Goal: Information Seeking & Learning: Learn about a topic

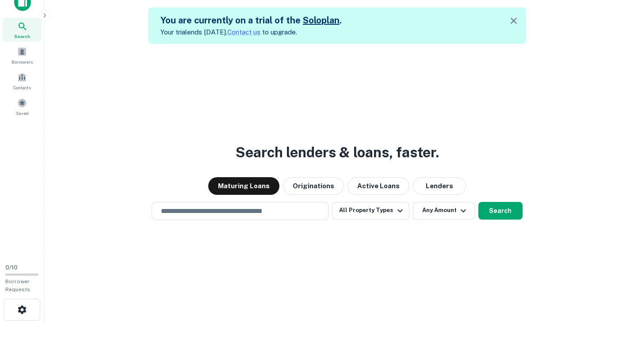
scroll to position [13, 0]
click at [181, 66] on div "Search lenders & loans, faster. Maturing Loans Originations Active Loans Lender…" at bounding box center [337, 213] width 572 height 338
click at [445, 190] on button "Lenders" at bounding box center [439, 187] width 53 height 18
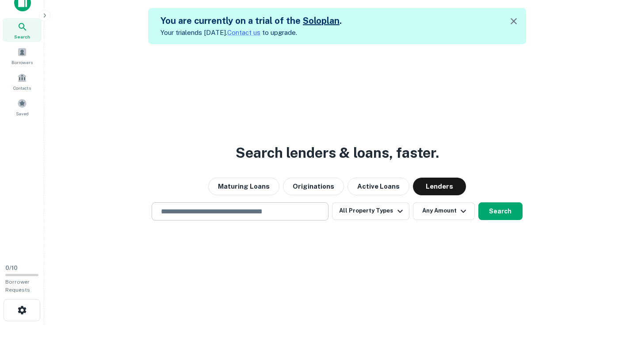
click at [213, 212] on input "text" at bounding box center [240, 212] width 169 height 10
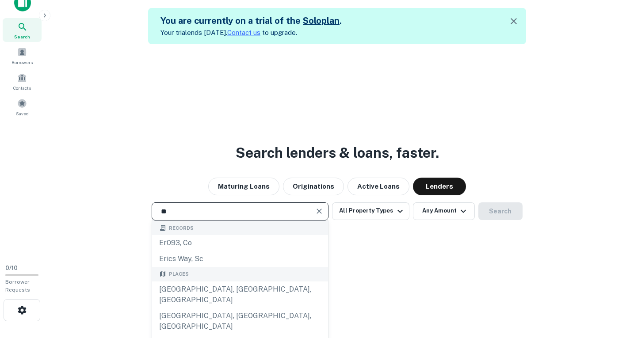
type input "*"
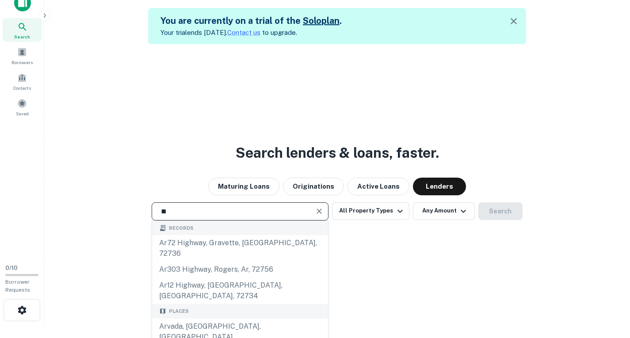
type input "*"
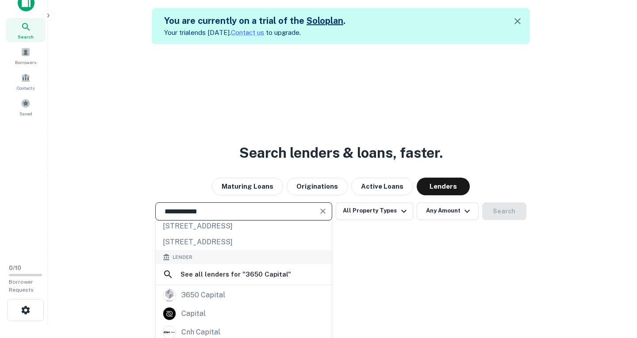
scroll to position [93, 0]
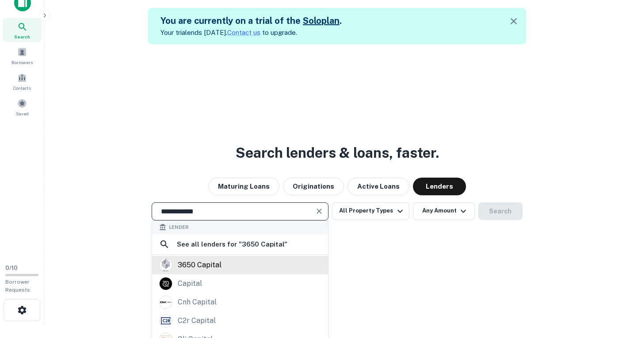
type input "**********"
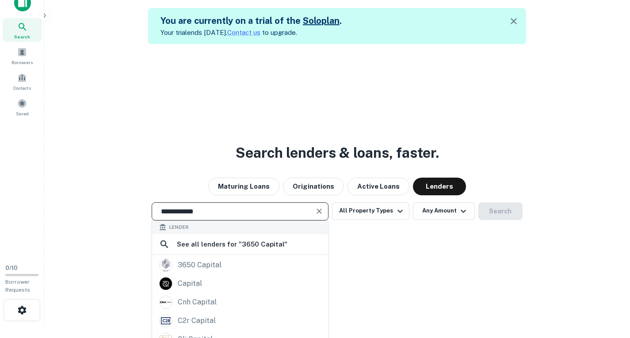
click at [226, 263] on div "**********" at bounding box center [337, 213] width 572 height 338
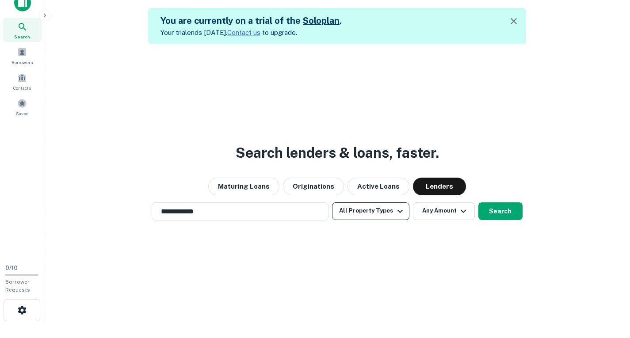
click at [396, 213] on icon "button" at bounding box center [400, 211] width 11 height 11
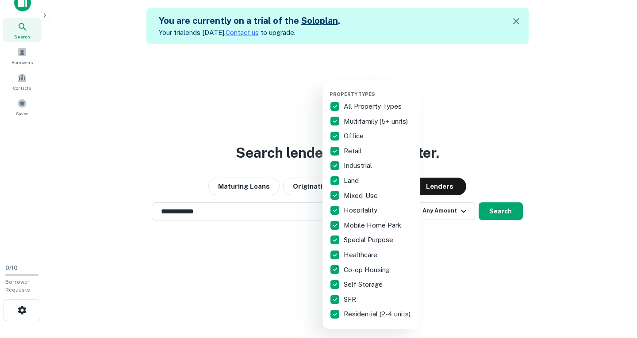
click at [478, 231] on div at bounding box center [318, 169] width 637 height 338
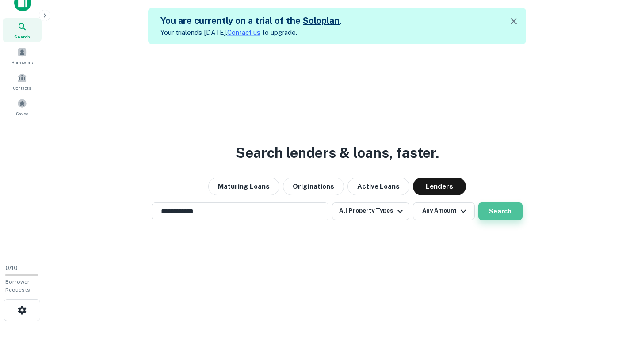
click at [496, 211] on button "Search" at bounding box center [501, 212] width 44 height 18
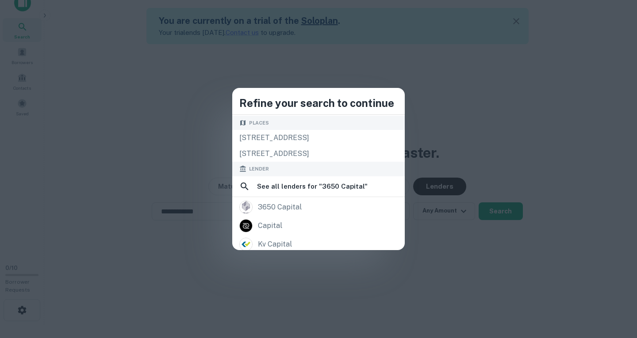
scroll to position [45, 0]
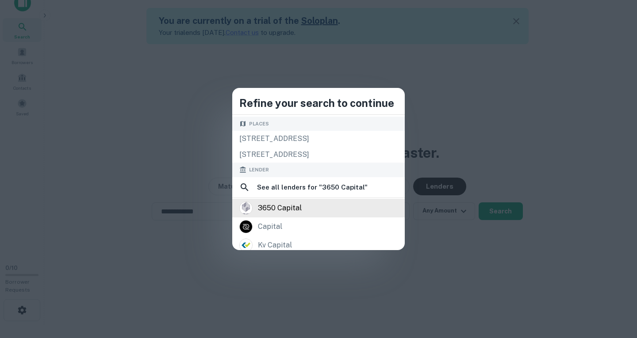
click at [285, 210] on div "3650 capital" at bounding box center [280, 208] width 44 height 13
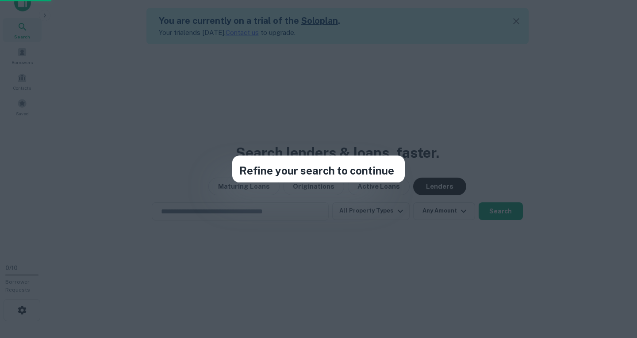
scroll to position [0, 0]
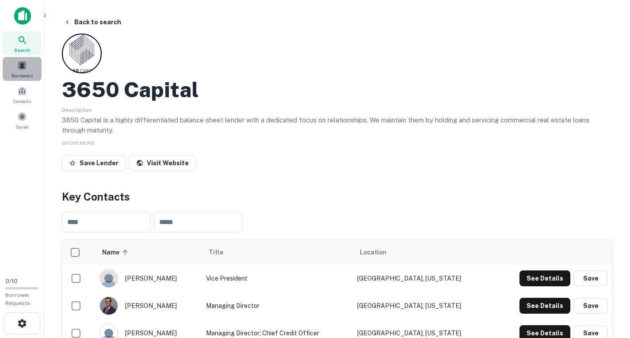
click at [20, 67] on span at bounding box center [22, 66] width 10 height 10
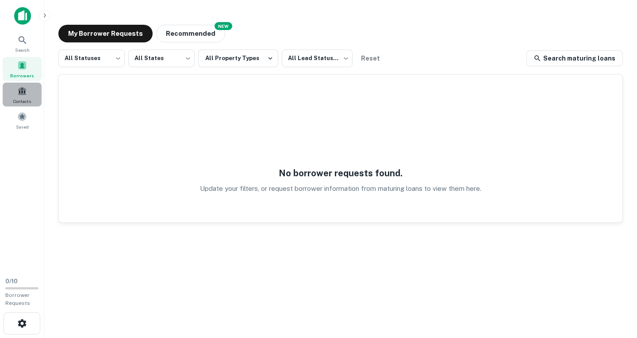
click at [19, 92] on span at bounding box center [22, 91] width 10 height 10
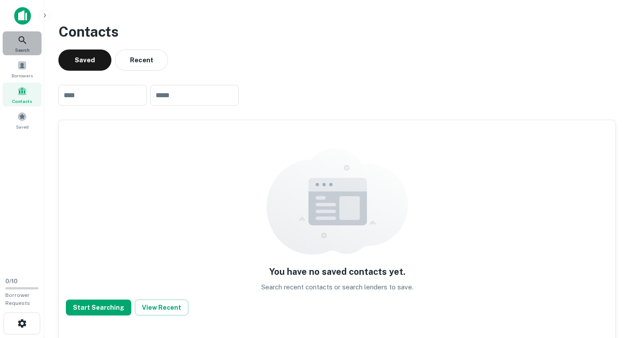
click at [20, 40] on icon at bounding box center [22, 40] width 11 height 11
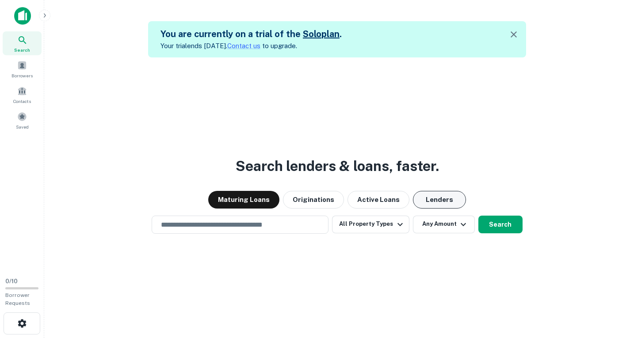
click at [452, 204] on button "Lenders" at bounding box center [439, 200] width 53 height 18
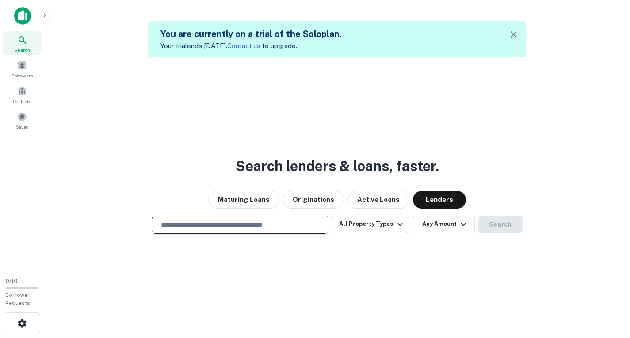
click at [220, 226] on input "text" at bounding box center [240, 225] width 169 height 10
type input "**********"
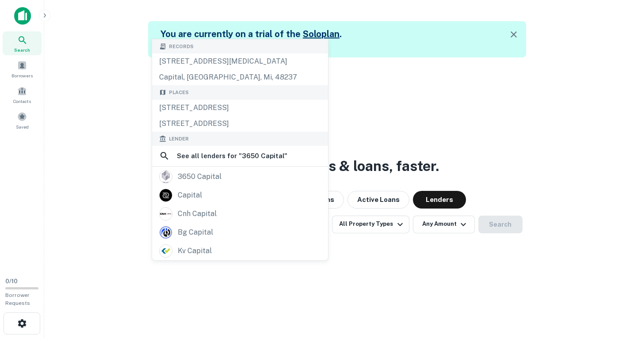
scroll to position [3, 0]
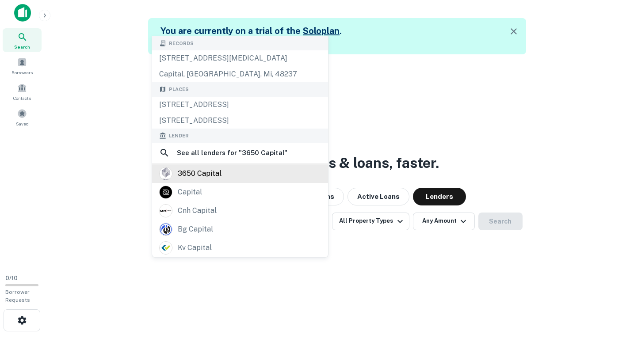
click at [238, 178] on div "3650 capital" at bounding box center [240, 173] width 162 height 13
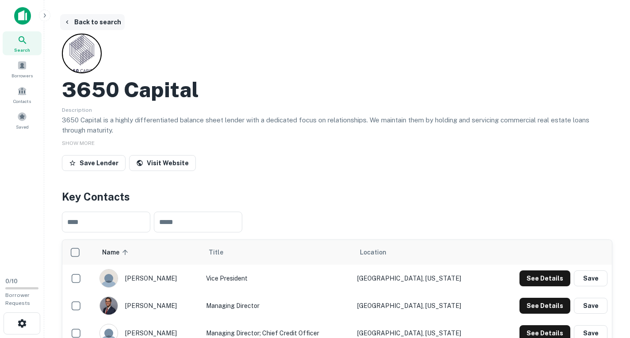
click at [84, 24] on button "Back to search" at bounding box center [92, 22] width 65 height 16
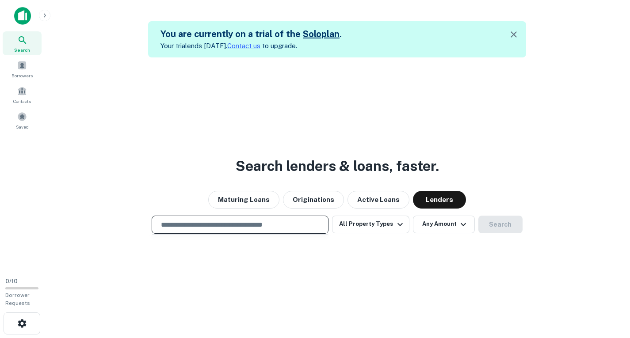
click at [230, 228] on input "text" at bounding box center [240, 225] width 169 height 10
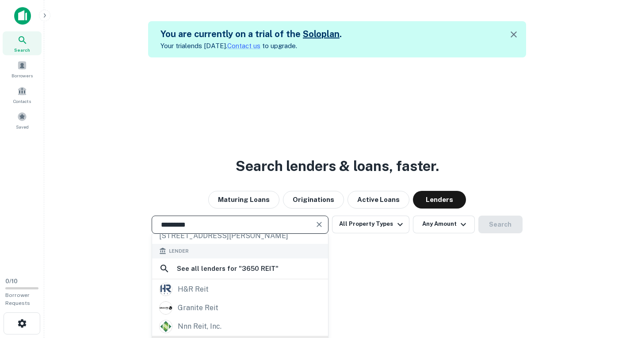
scroll to position [46, 0]
type input "*********"
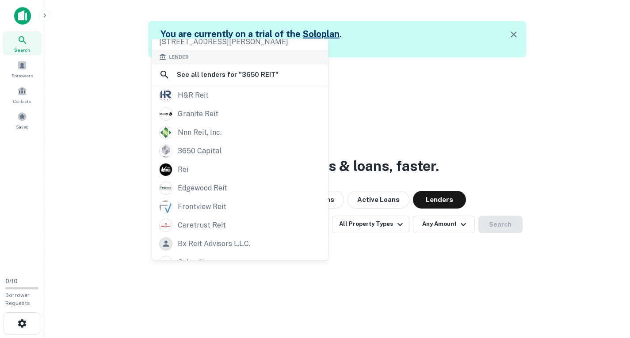
click at [218, 331] on div "Search lenders & loans, faster. Maturing Loans Originations Active Loans Lender…" at bounding box center [337, 226] width 572 height 338
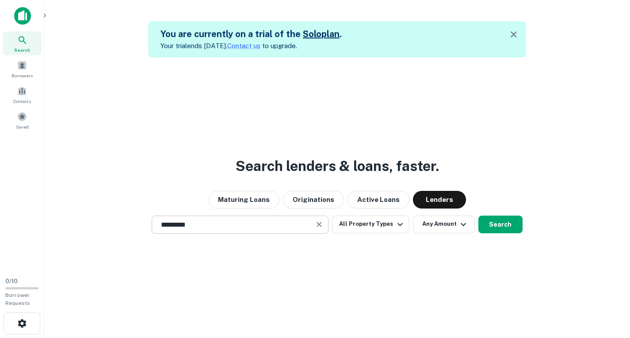
click at [230, 218] on div "********* ​" at bounding box center [240, 225] width 177 height 18
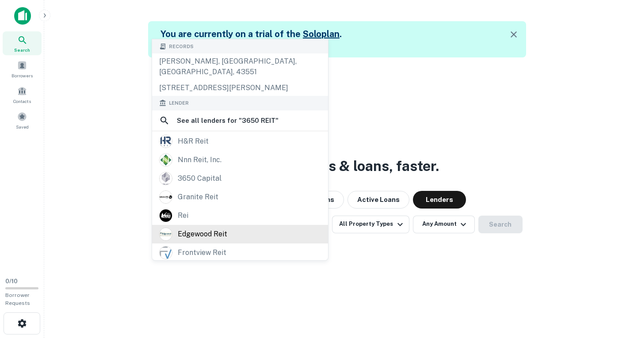
click at [225, 228] on div "edgewood reit" at bounding box center [203, 234] width 50 height 13
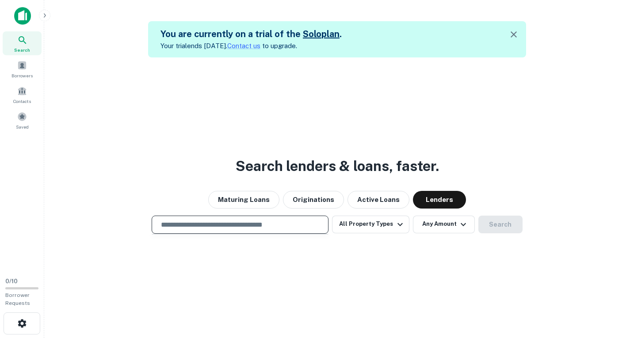
click at [218, 222] on input "text" at bounding box center [240, 225] width 169 height 10
type input "*"
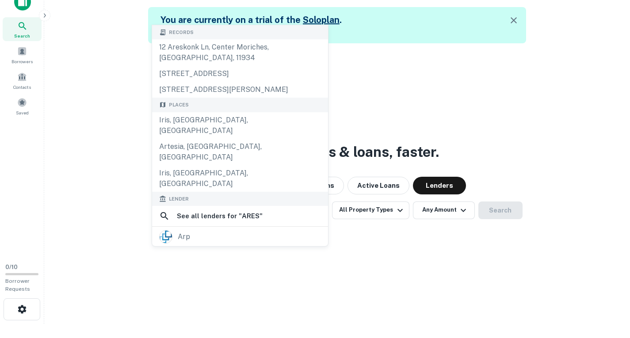
scroll to position [14, 0]
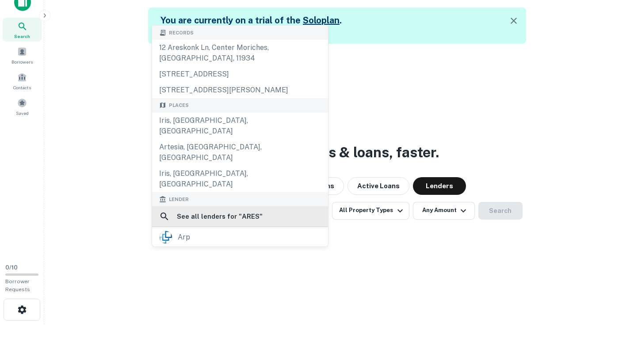
type input "****"
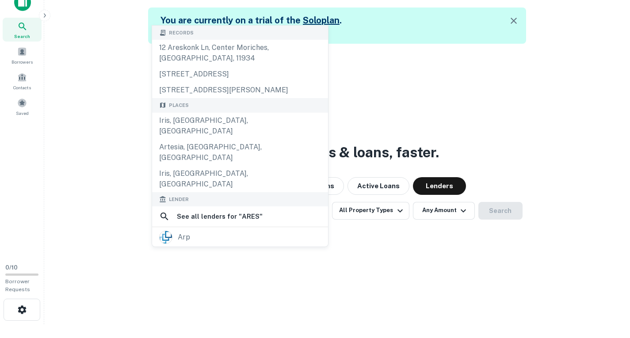
click at [136, 87] on div "Search lenders & loans, faster. Maturing Loans Originations Active Loans Lender…" at bounding box center [337, 213] width 572 height 338
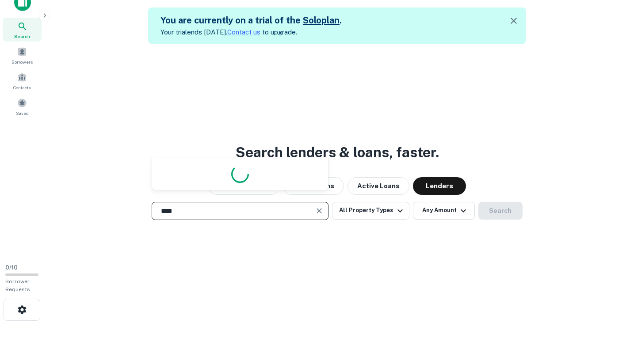
click at [216, 211] on input "****" at bounding box center [234, 211] width 156 height 10
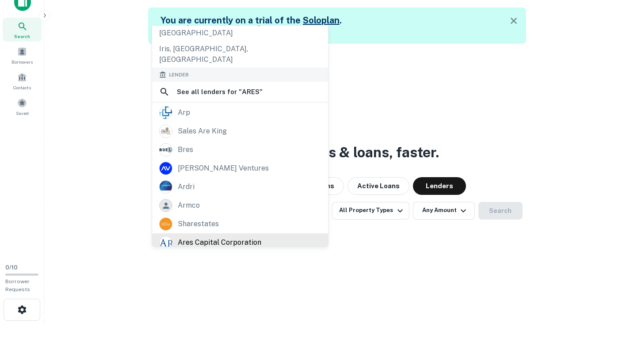
scroll to position [125, 0]
click at [218, 254] on div "ares commercial finance" at bounding box center [220, 260] width 85 height 13
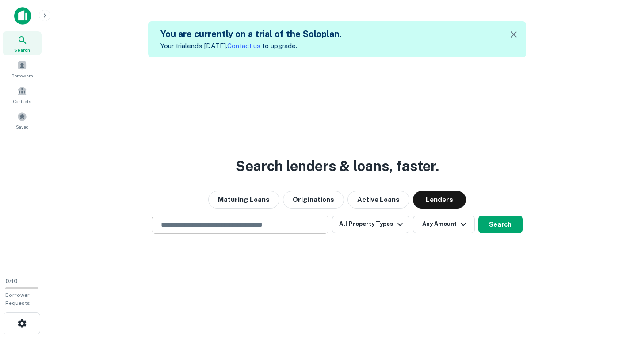
click at [237, 223] on input "text" at bounding box center [240, 225] width 169 height 10
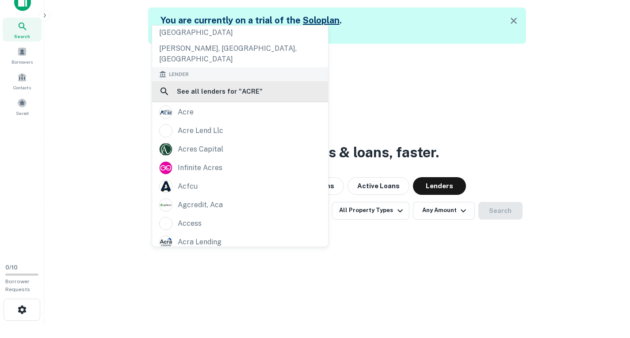
scroll to position [13, 0]
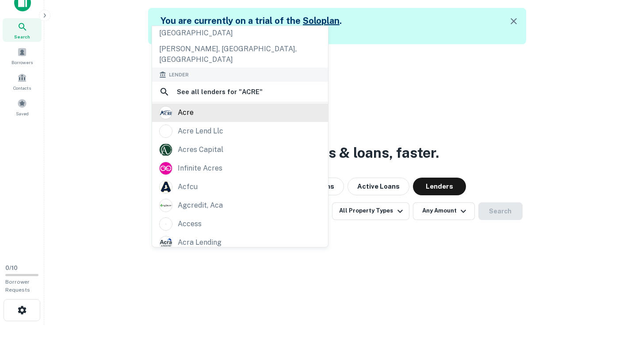
type input "****"
click at [234, 106] on div "acre" at bounding box center [240, 112] width 162 height 13
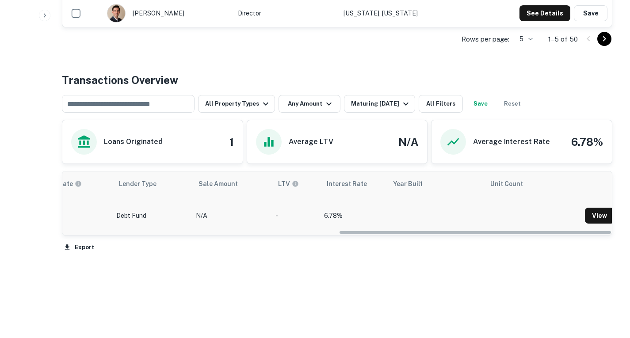
scroll to position [0, 555]
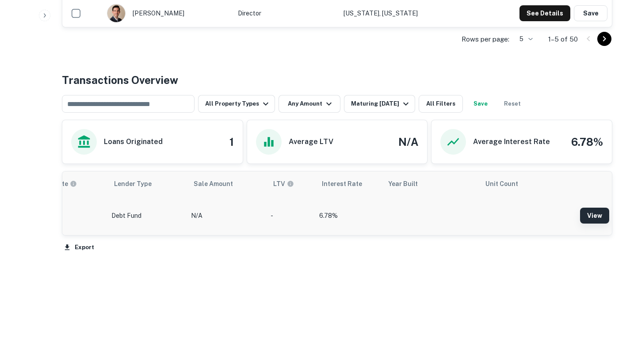
click at [595, 214] on link "View" at bounding box center [594, 216] width 29 height 16
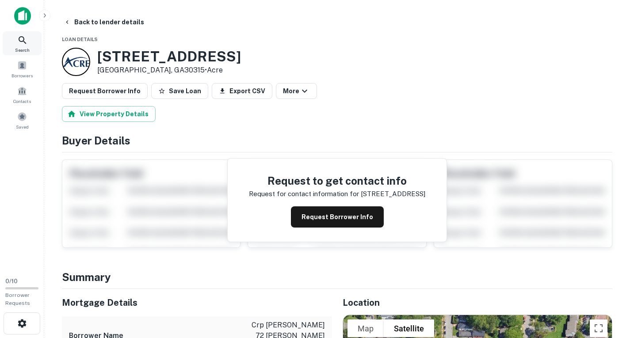
click at [21, 42] on icon at bounding box center [22, 40] width 11 height 11
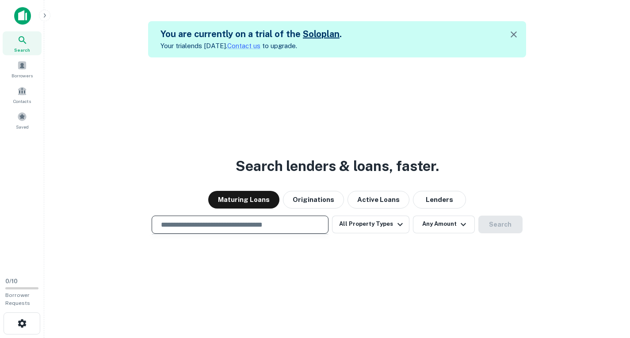
click at [248, 223] on input "text" at bounding box center [240, 225] width 169 height 10
type input "**********"
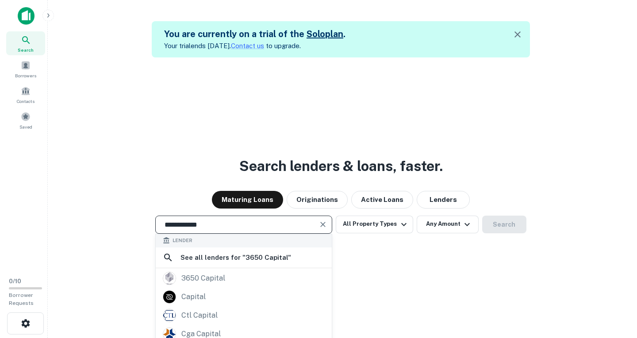
scroll to position [93, 0]
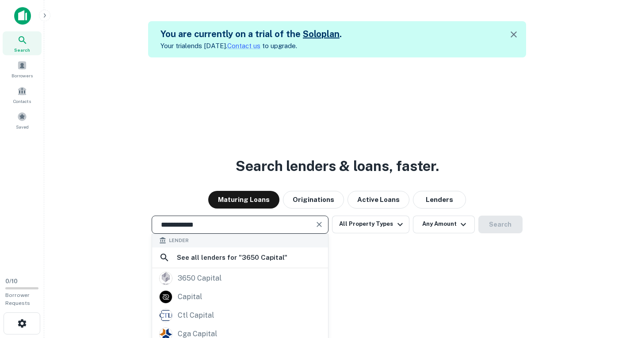
click at [273, 282] on div "**********" at bounding box center [337, 226] width 572 height 338
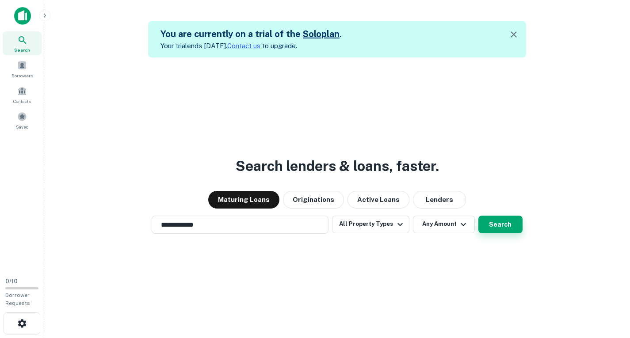
click at [499, 220] on button "Search" at bounding box center [501, 225] width 44 height 18
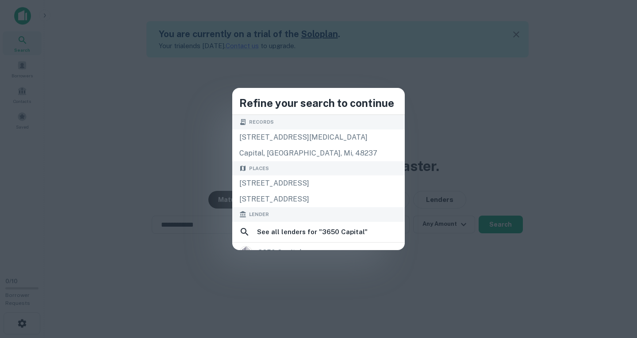
scroll to position [59, 0]
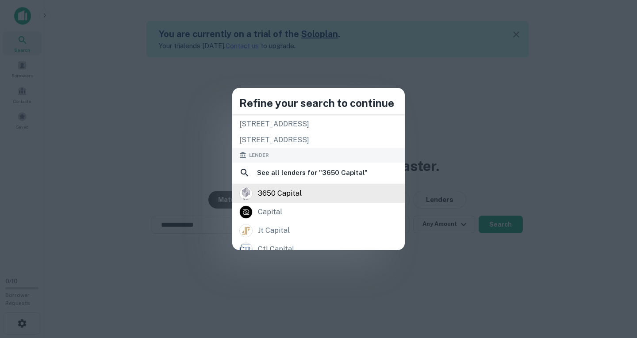
click at [341, 190] on div "3650 capital" at bounding box center [318, 193] width 158 height 13
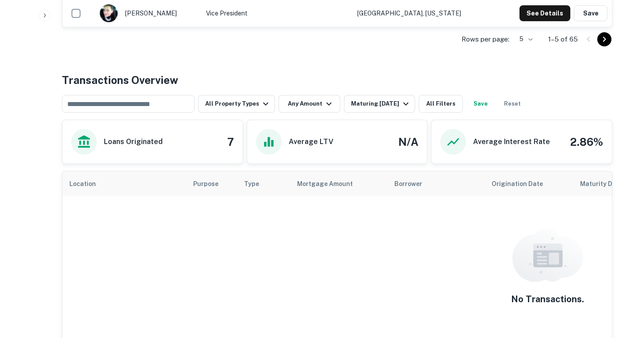
scroll to position [375, 0]
click at [396, 103] on div "Maturing In 1 Year" at bounding box center [381, 104] width 60 height 11
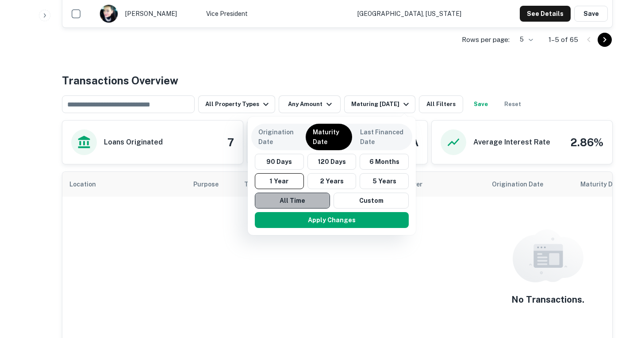
click at [295, 199] on button "All Time" at bounding box center [292, 201] width 75 height 16
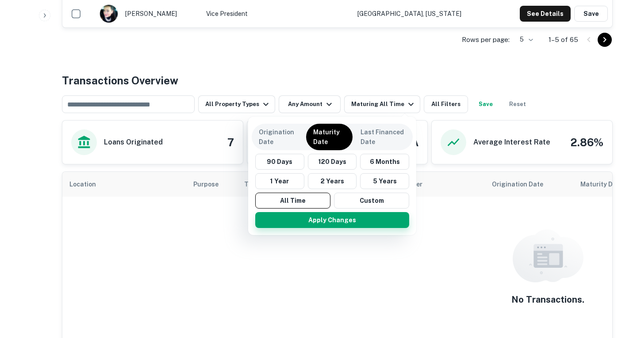
click at [314, 220] on button "Apply Changes" at bounding box center [332, 220] width 154 height 16
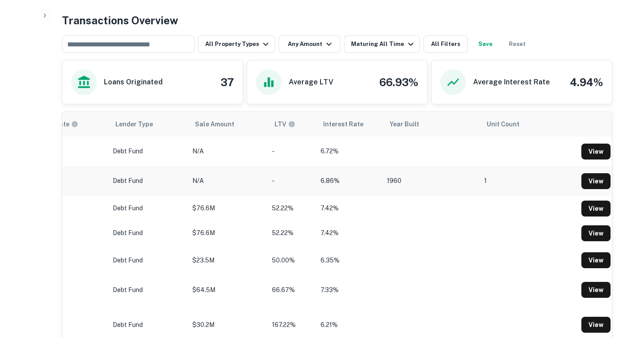
scroll to position [0, 557]
click at [592, 184] on link "View" at bounding box center [596, 181] width 29 height 16
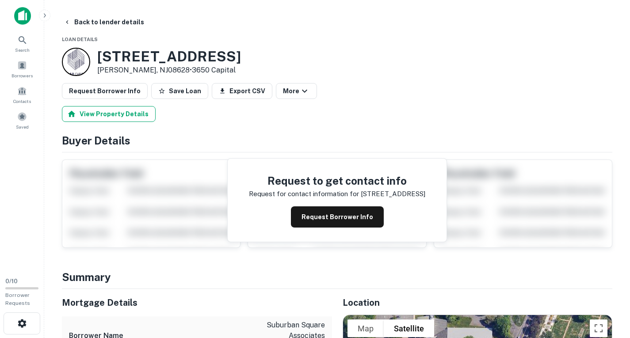
click at [131, 112] on button "View Property Details" at bounding box center [109, 114] width 94 height 16
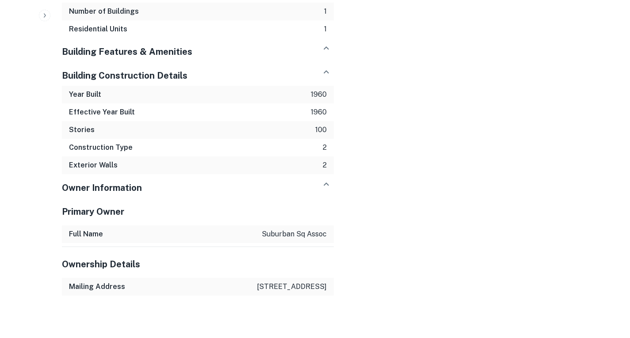
scroll to position [870, 0]
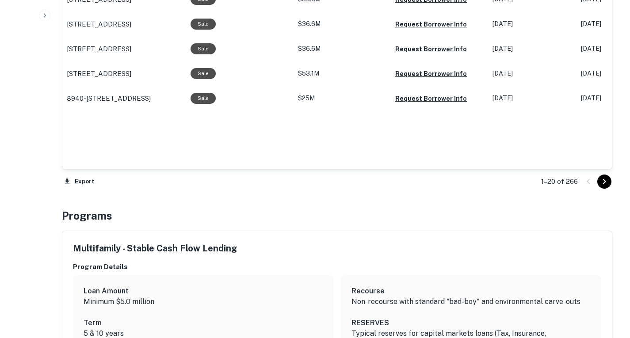
scroll to position [1016, 0]
click at [606, 182] on icon "Go to next page" at bounding box center [604, 182] width 3 height 5
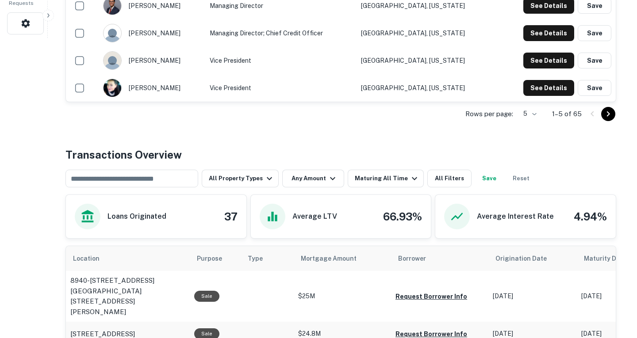
scroll to position [302, 0]
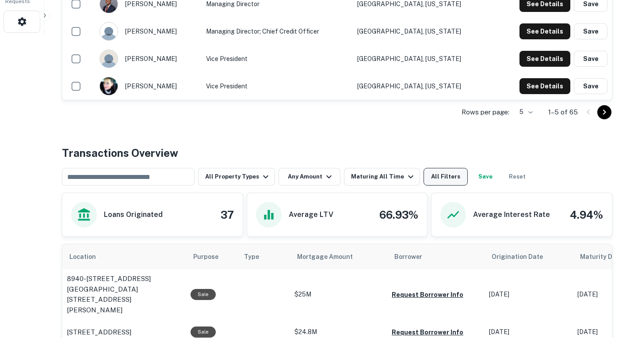
click at [431, 182] on button "All Filters" at bounding box center [446, 177] width 44 height 18
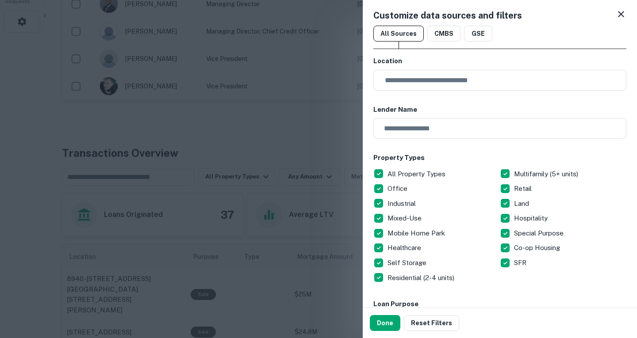
scroll to position [2, 0]
click at [474, 29] on button "GSE" at bounding box center [478, 33] width 28 height 16
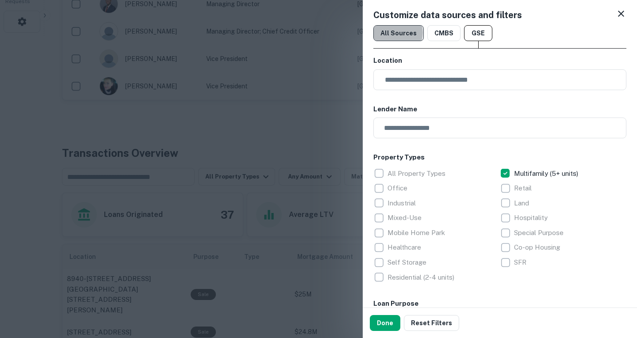
click at [396, 33] on button "All Sources" at bounding box center [398, 33] width 50 height 16
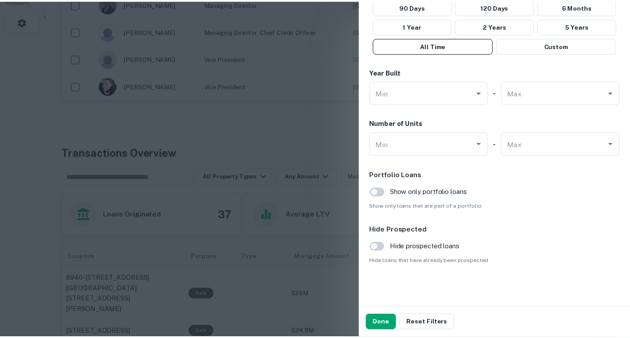
scroll to position [563, 0]
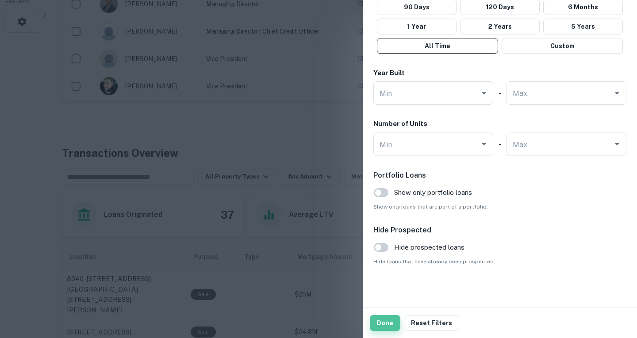
click at [385, 319] on button "Done" at bounding box center [385, 323] width 31 height 16
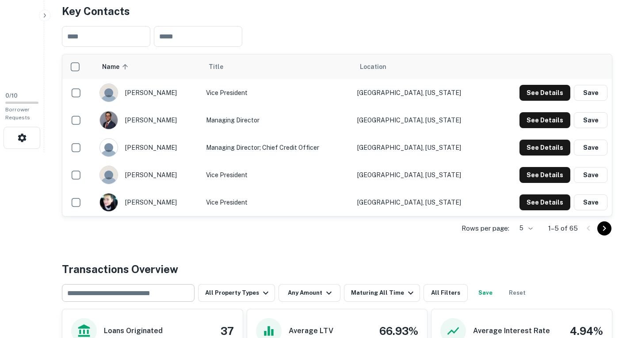
scroll to position [185, 0]
click at [601, 230] on icon "Go to next page" at bounding box center [604, 229] width 11 height 11
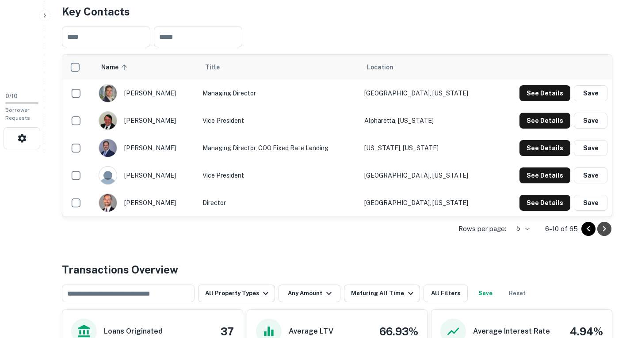
click at [601, 230] on icon "Go to next page" at bounding box center [604, 229] width 11 height 11
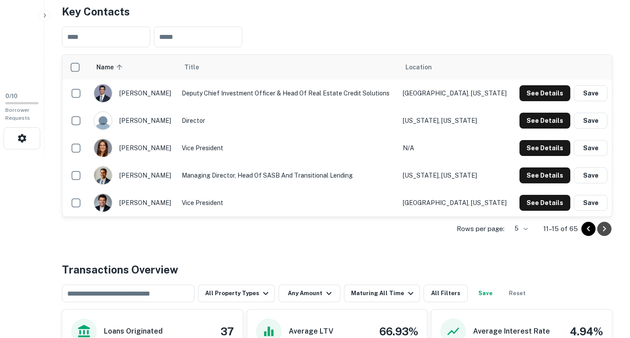
click at [601, 230] on icon "Go to next page" at bounding box center [604, 229] width 11 height 11
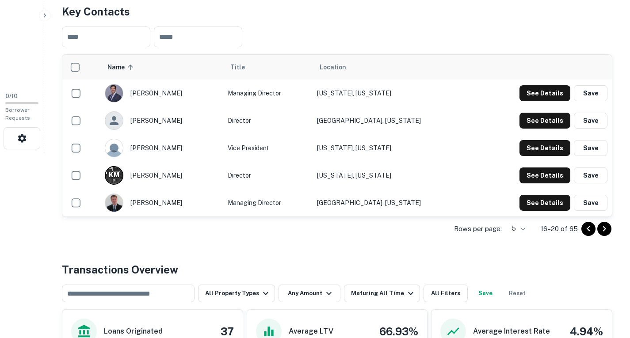
click at [601, 230] on icon "Go to next page" at bounding box center [604, 229] width 11 height 11
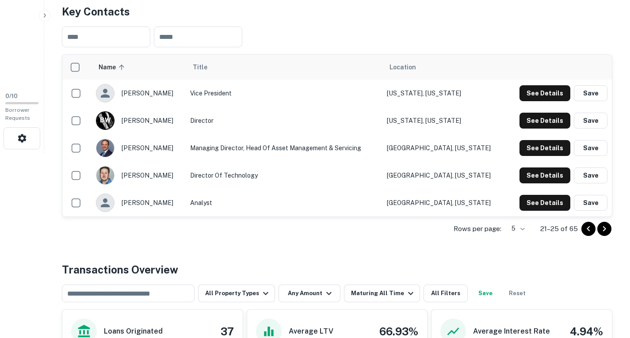
click at [601, 230] on icon "Go to next page" at bounding box center [604, 229] width 11 height 11
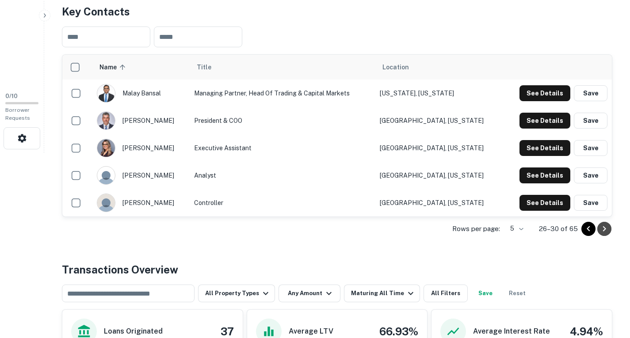
click at [601, 230] on icon "Go to next page" at bounding box center [604, 229] width 11 height 11
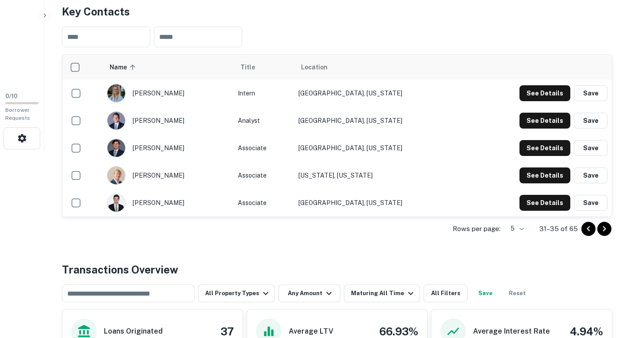
click at [603, 230] on icon "Go to next page" at bounding box center [604, 229] width 11 height 11
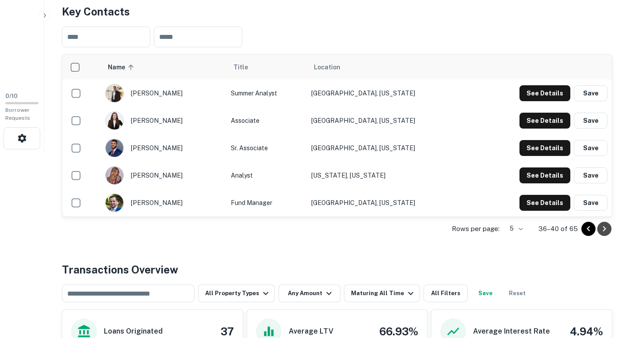
click at [603, 230] on icon "Go to next page" at bounding box center [604, 229] width 11 height 11
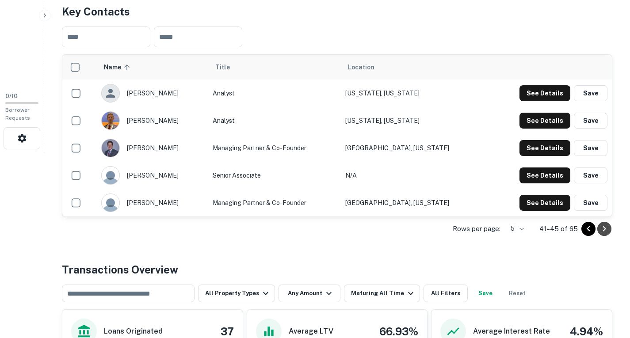
click at [603, 230] on icon "Go to next page" at bounding box center [604, 229] width 11 height 11
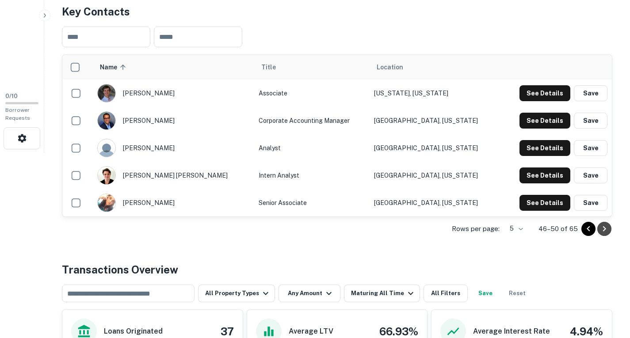
click at [603, 230] on icon "Go to next page" at bounding box center [604, 229] width 11 height 11
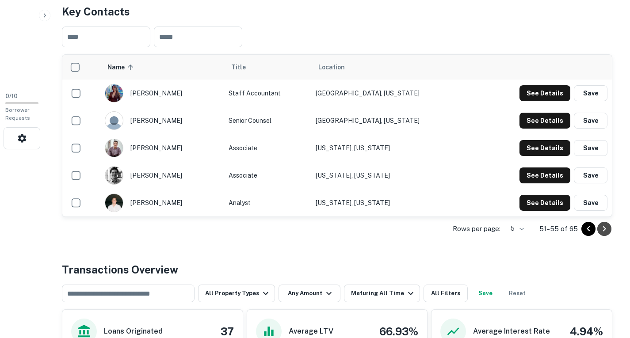
click at [603, 230] on icon "Go to next page" at bounding box center [604, 229] width 11 height 11
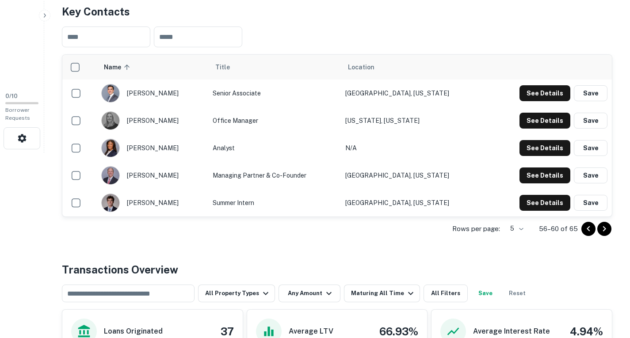
click at [603, 230] on icon "Go to next page" at bounding box center [604, 229] width 11 height 11
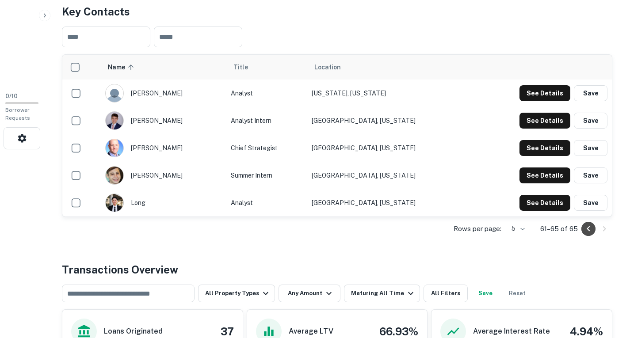
click at [585, 230] on icon "Go to previous page" at bounding box center [588, 229] width 11 height 11
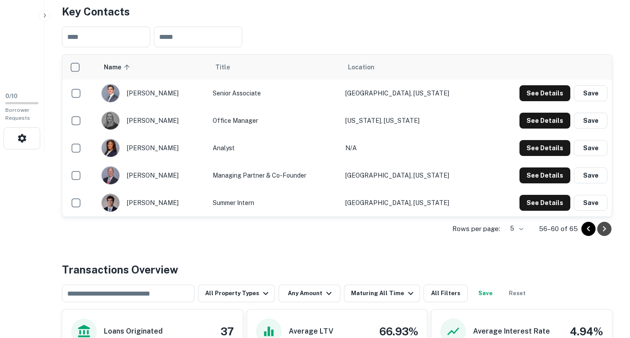
click at [602, 230] on icon "Go to next page" at bounding box center [604, 229] width 11 height 11
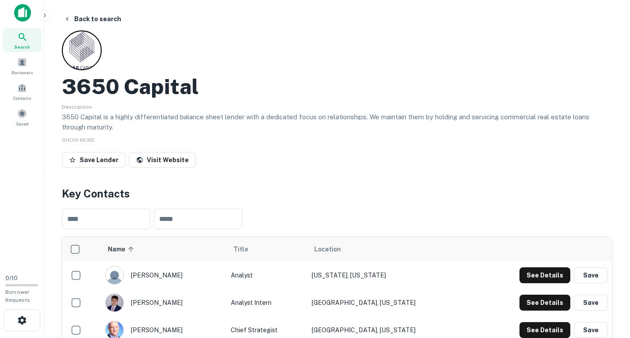
scroll to position [1, 0]
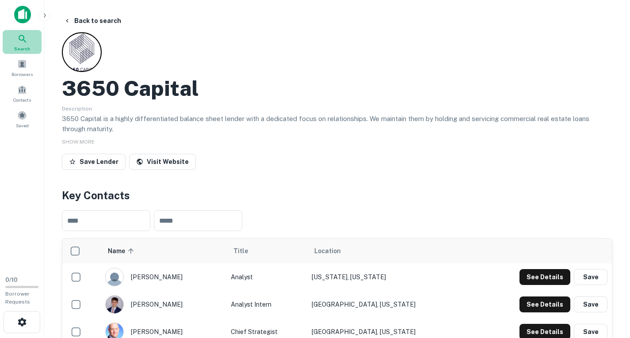
click at [21, 51] on span "Search" at bounding box center [22, 48] width 16 height 7
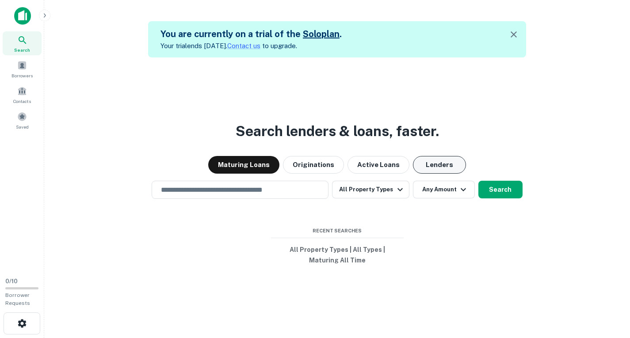
click at [428, 165] on button "Lenders" at bounding box center [439, 165] width 53 height 18
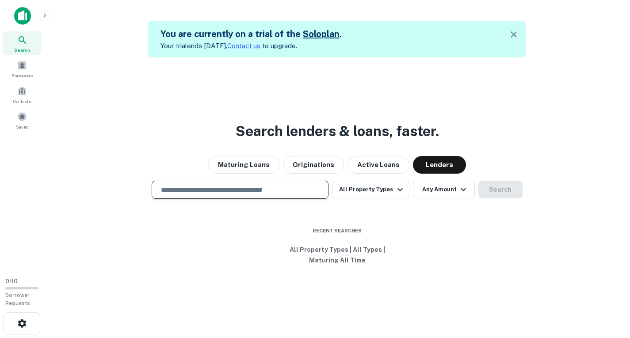
click at [239, 189] on input "text" at bounding box center [240, 190] width 169 height 10
type input "*"
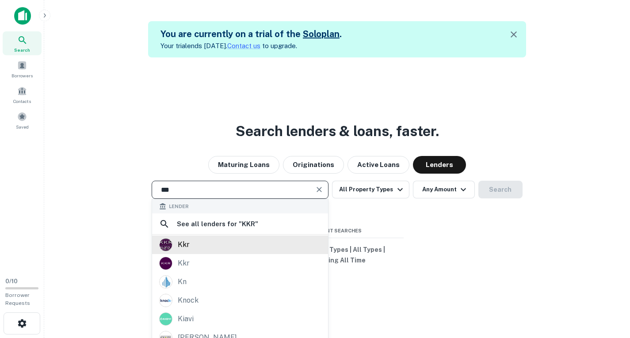
type input "***"
click at [238, 253] on div "kkr" at bounding box center [240, 245] width 176 height 19
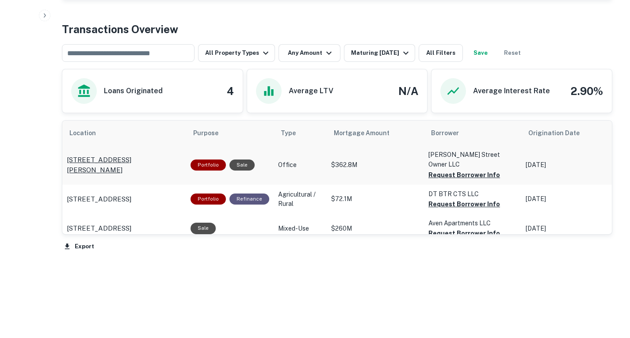
click at [97, 157] on p "380 Ellis St Mountain View, CA94043" at bounding box center [124, 165] width 115 height 21
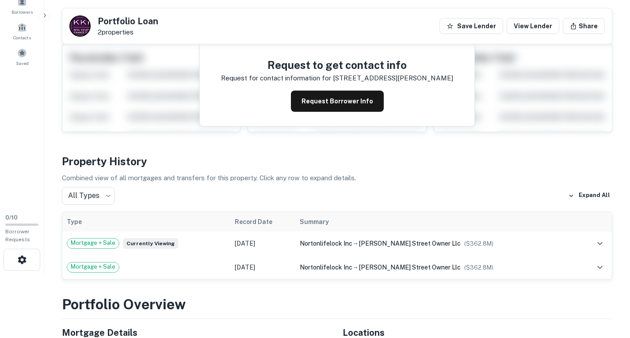
scroll to position [63, 0]
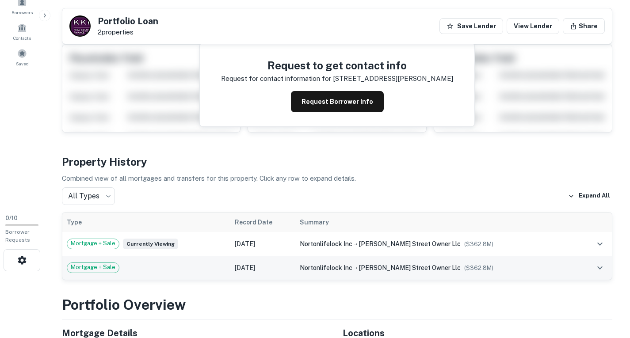
click at [195, 268] on div "Mortgage + Sale" at bounding box center [146, 268] width 159 height 11
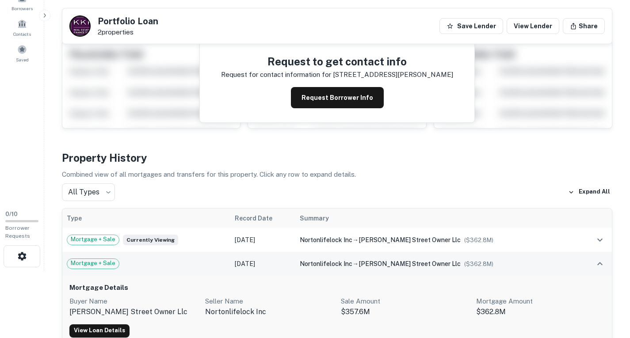
scroll to position [0, 0]
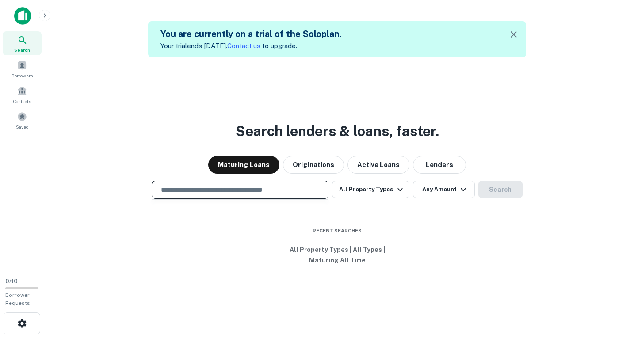
click at [187, 190] on input "text" at bounding box center [240, 190] width 169 height 10
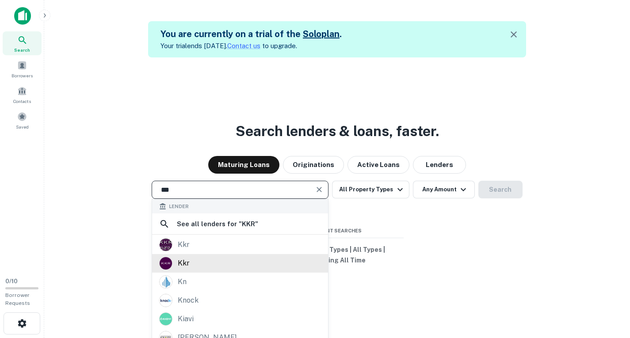
type input "***"
click at [184, 267] on div "kkr" at bounding box center [184, 263] width 12 height 13
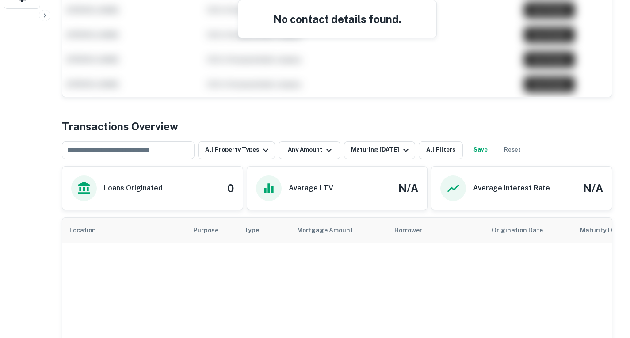
scroll to position [326, 0]
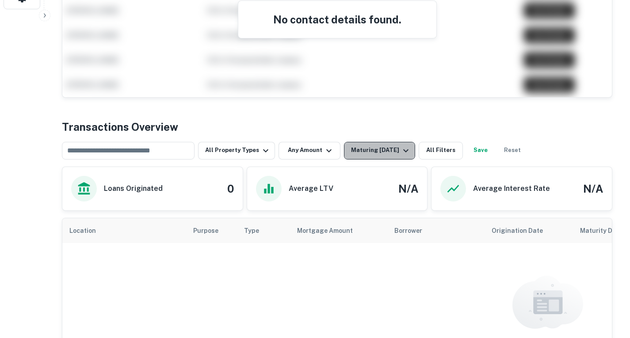
click at [391, 149] on div "Maturing In 1 Year" at bounding box center [381, 151] width 60 height 11
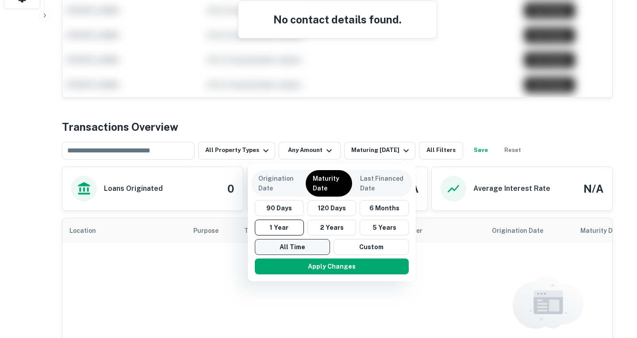
click at [297, 247] on button "All Time" at bounding box center [292, 247] width 75 height 16
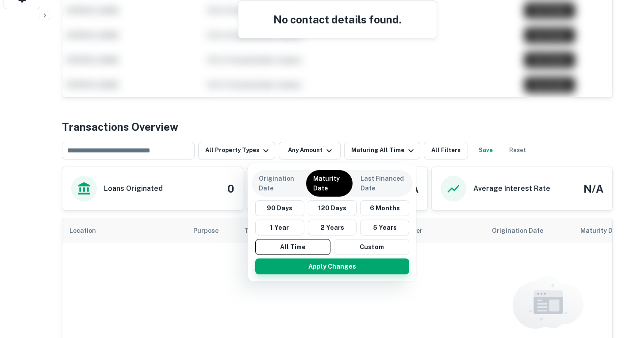
click at [309, 268] on button "Apply Changes" at bounding box center [332, 267] width 154 height 16
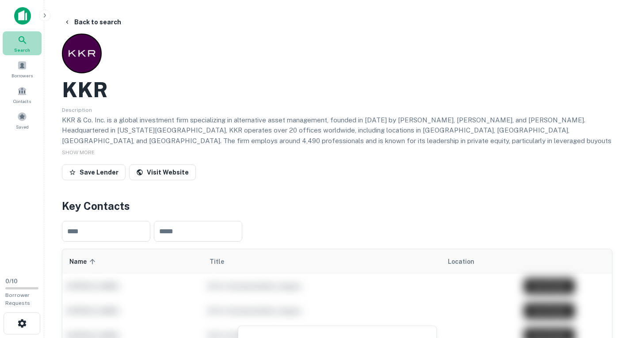
click at [19, 42] on icon at bounding box center [22, 40] width 11 height 11
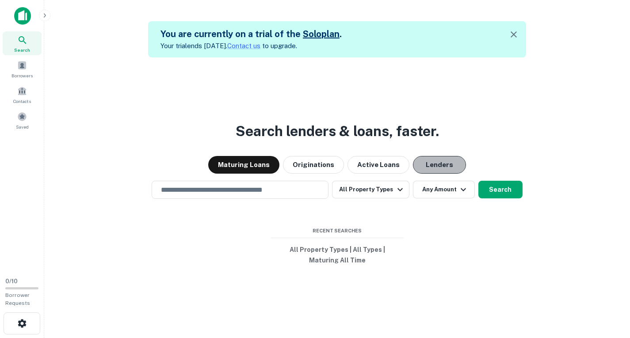
click at [437, 164] on button "Lenders" at bounding box center [439, 165] width 53 height 18
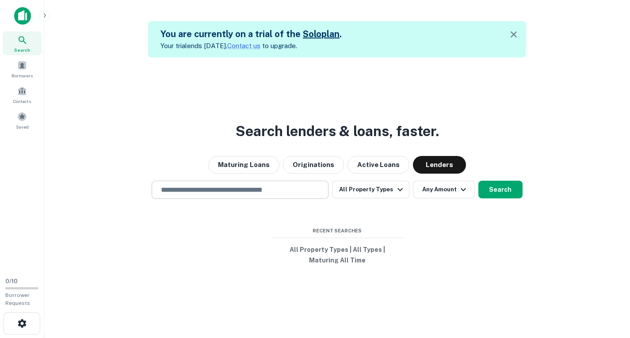
click at [292, 184] on div "​" at bounding box center [240, 190] width 177 height 18
click at [292, 188] on input "text" at bounding box center [240, 190] width 169 height 10
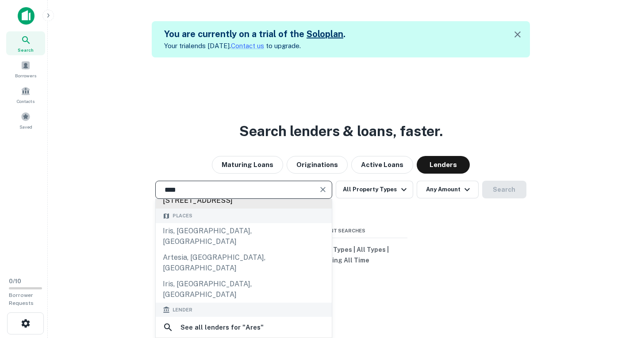
scroll to position [69, 0]
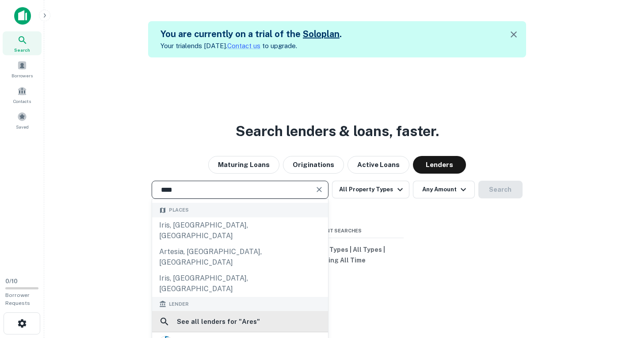
type input "****"
click at [249, 317] on h6 "See all lenders for " Ares "" at bounding box center [218, 322] width 83 height 11
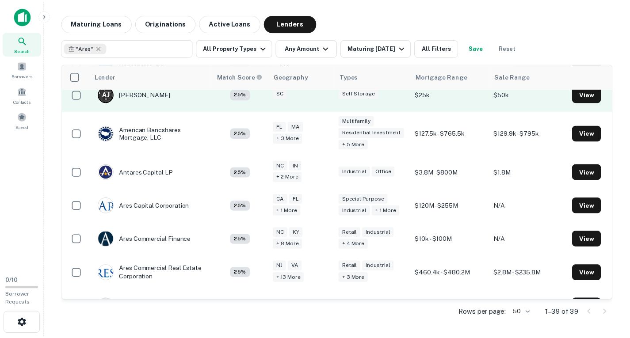
scroll to position [123, 0]
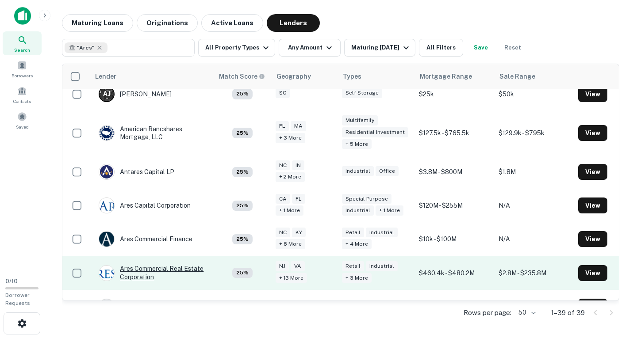
click at [164, 268] on div "Ares Commercial Real Estate Corporation" at bounding box center [152, 273] width 106 height 16
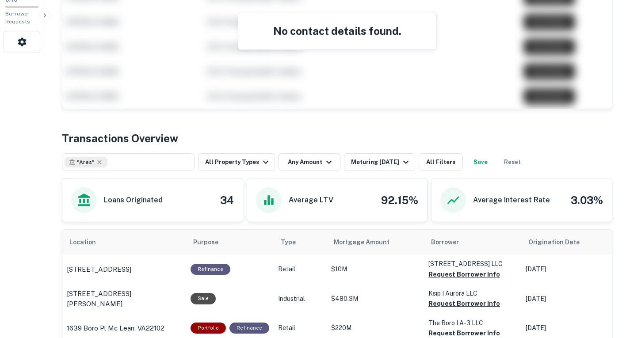
scroll to position [281, 0]
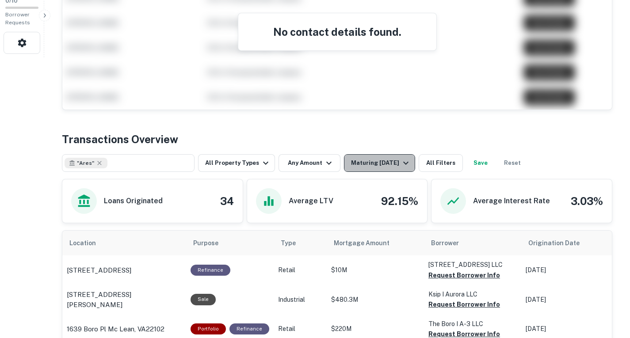
click at [401, 161] on icon "button" at bounding box center [406, 163] width 11 height 11
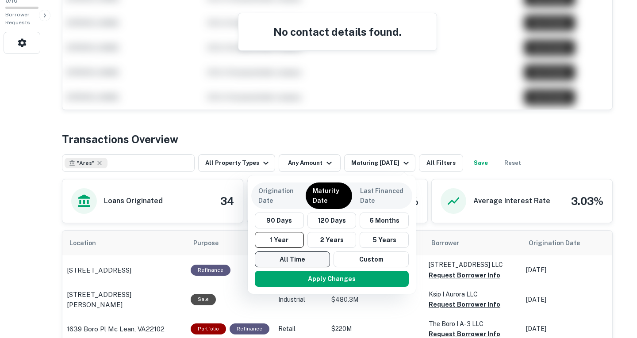
click at [299, 264] on button "All Time" at bounding box center [292, 260] width 75 height 16
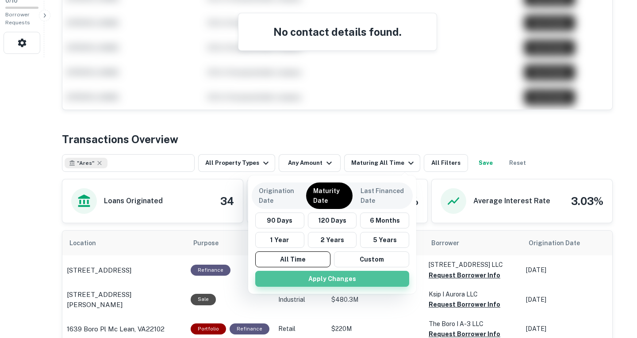
click at [308, 278] on button "Apply Changes" at bounding box center [332, 279] width 154 height 16
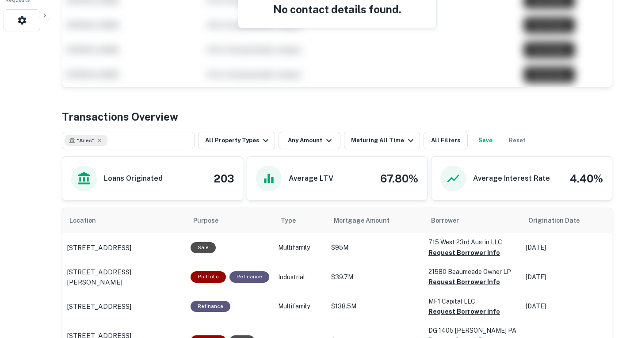
scroll to position [376, 0]
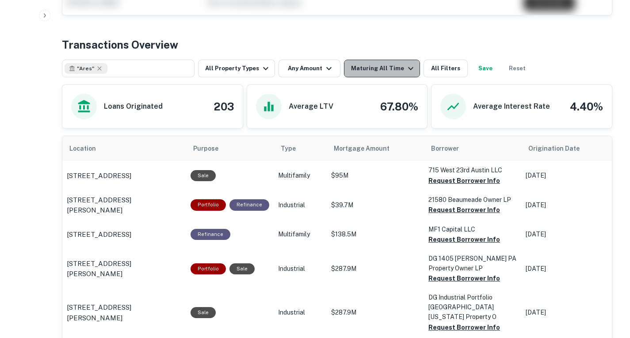
click at [398, 69] on div "Maturing All Time" at bounding box center [383, 68] width 65 height 11
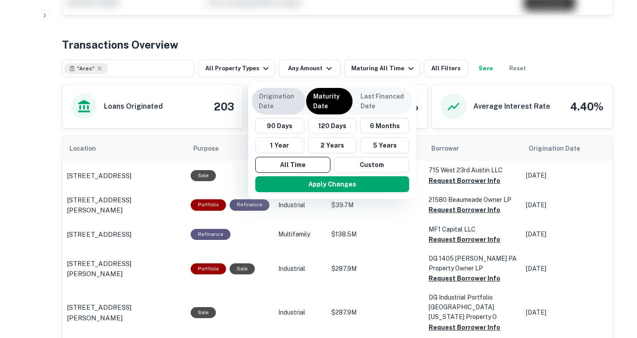
click at [276, 97] on p "Origination Date" at bounding box center [278, 101] width 39 height 19
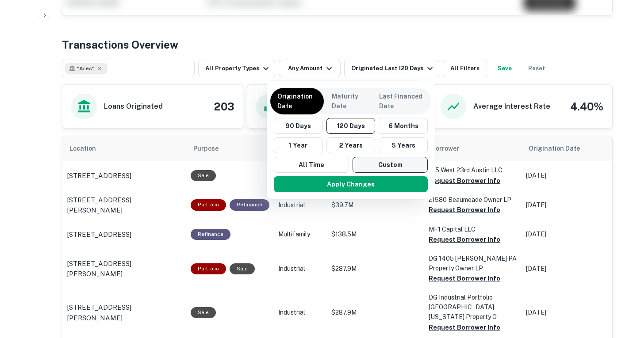
click at [388, 163] on button "Custom" at bounding box center [390, 165] width 75 height 16
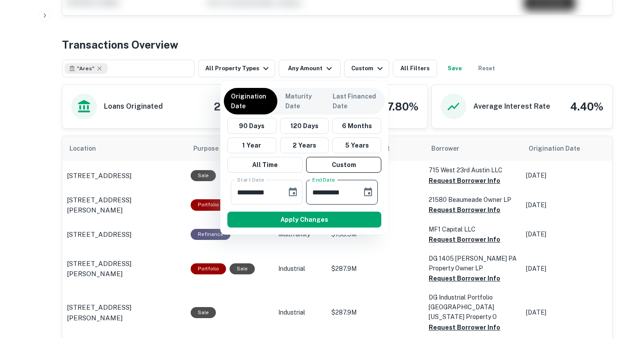
click at [353, 192] on input "**********" at bounding box center [331, 192] width 50 height 25
type input "**********"
click at [369, 194] on icon "Choose date, selected date is Aug 26, 2025" at bounding box center [368, 192] width 8 height 9
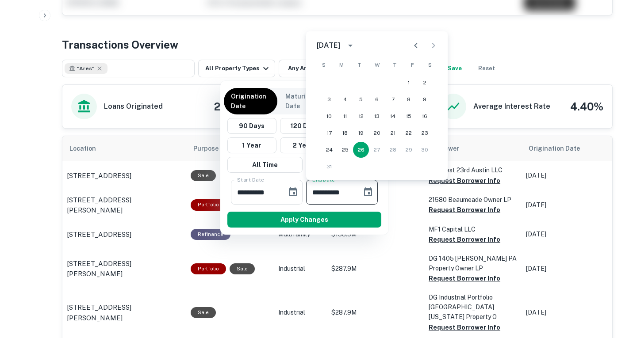
click at [356, 44] on icon "calendar view is open, switch to year view" at bounding box center [350, 45] width 11 height 11
click at [312, 68] on div "2025" at bounding box center [331, 66] width 46 height 21
click at [322, 67] on button "2025" at bounding box center [331, 67] width 32 height 16
click at [414, 48] on icon "Previous month" at bounding box center [415, 45] width 11 height 11
click at [414, 49] on icon "Previous month" at bounding box center [415, 45] width 11 height 11
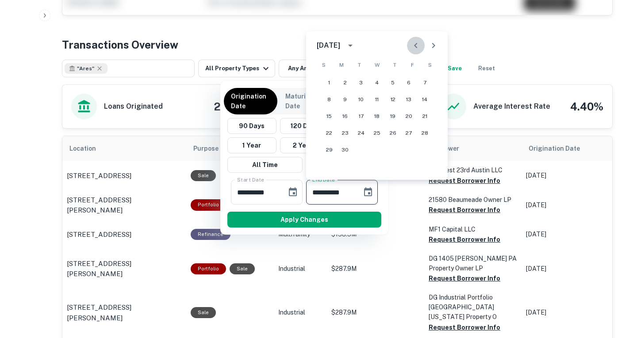
click at [414, 49] on icon "Previous month" at bounding box center [415, 45] width 11 height 11
click at [414, 49] on div at bounding box center [424, 46] width 35 height 18
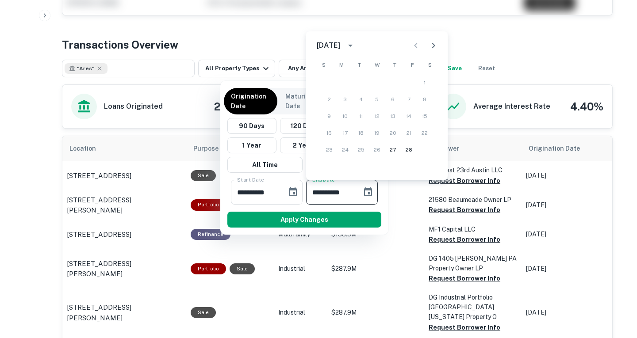
click at [414, 49] on div at bounding box center [424, 46] width 35 height 18
click at [412, 48] on div at bounding box center [424, 46] width 35 height 18
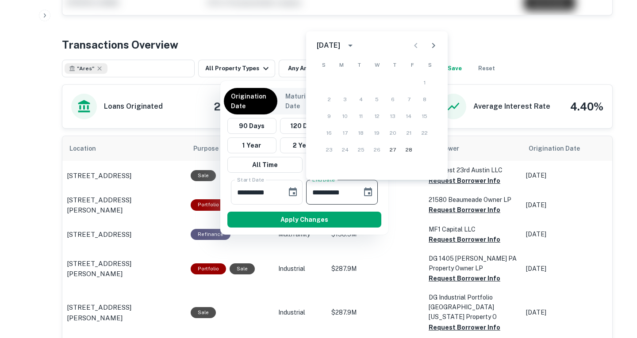
click at [273, 35] on div at bounding box center [318, 169] width 637 height 338
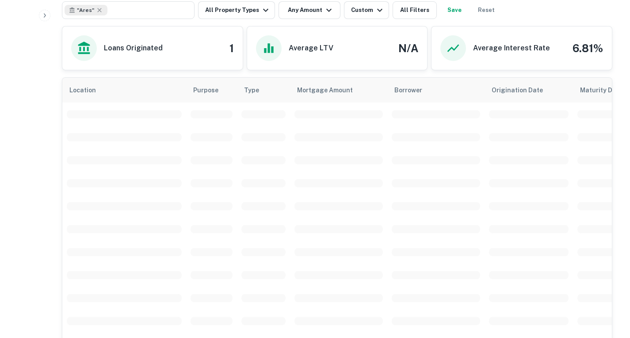
scroll to position [331, 0]
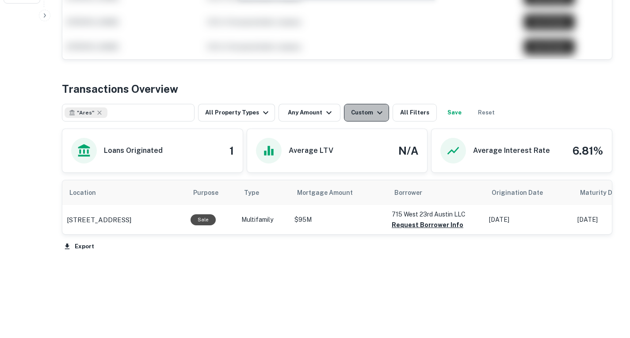
click at [368, 113] on div "Custom" at bounding box center [368, 112] width 34 height 11
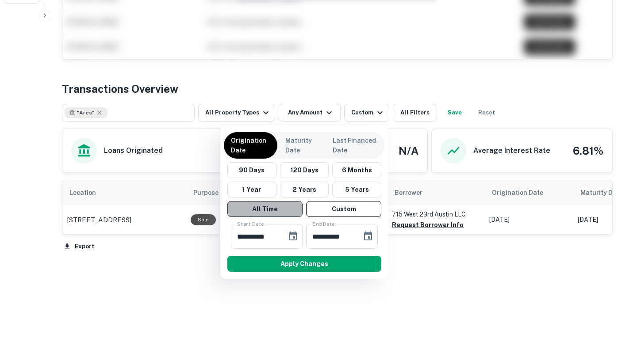
click at [262, 210] on button "All Time" at bounding box center [264, 209] width 75 height 16
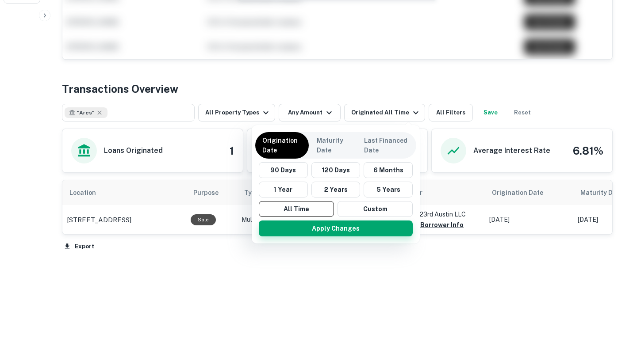
click at [277, 230] on button "Apply Changes" at bounding box center [336, 229] width 154 height 16
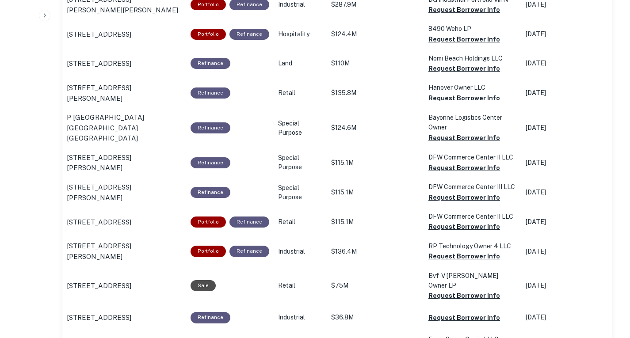
scroll to position [946, 0]
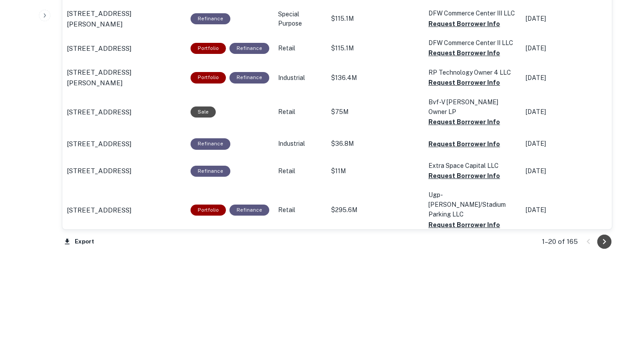
click at [608, 241] on icon "Go to next page" at bounding box center [604, 242] width 11 height 11
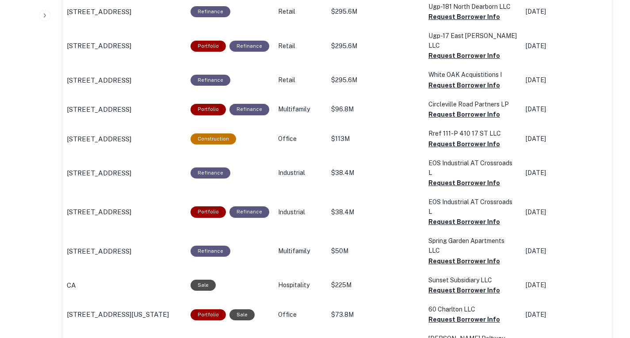
scroll to position [686, 0]
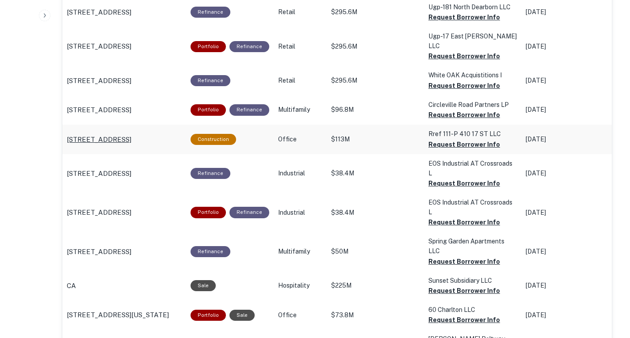
click at [130, 134] on p "[STREET_ADDRESS]" at bounding box center [99, 139] width 65 height 11
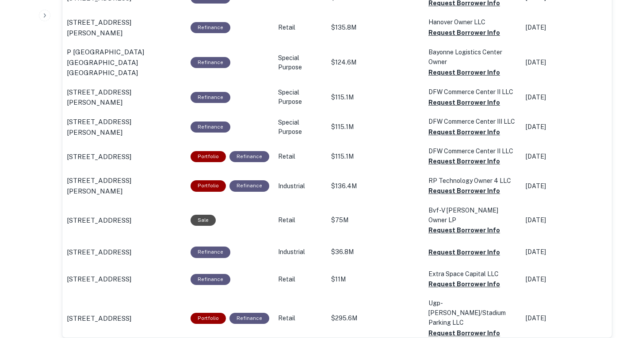
scroll to position [946, 0]
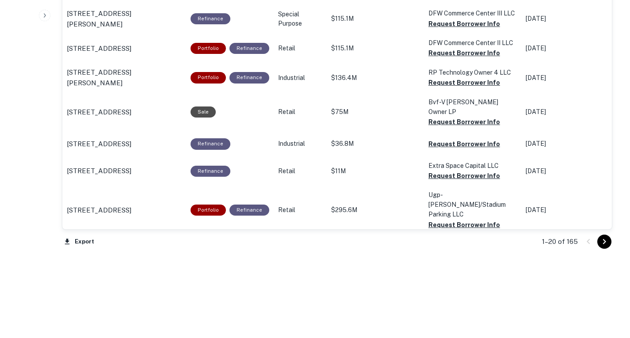
click at [603, 243] on icon "Go to next page" at bounding box center [604, 242] width 11 height 11
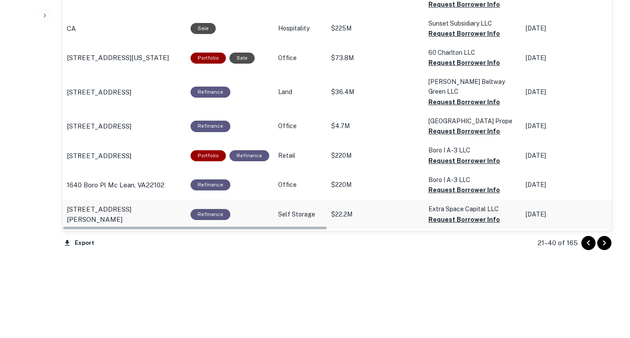
scroll to position [0, 0]
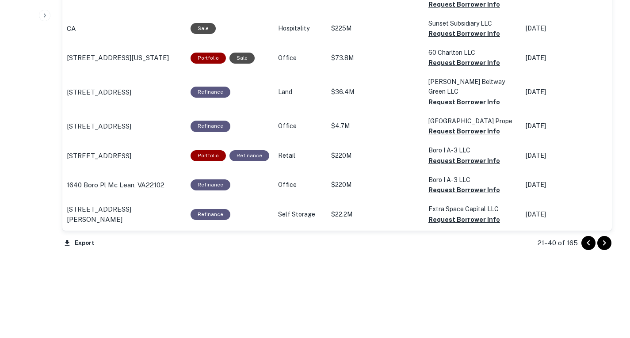
click at [606, 243] on icon "Go to next page" at bounding box center [604, 243] width 11 height 11
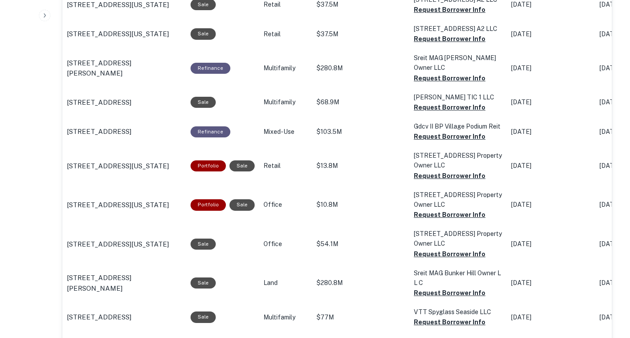
scroll to position [943, 0]
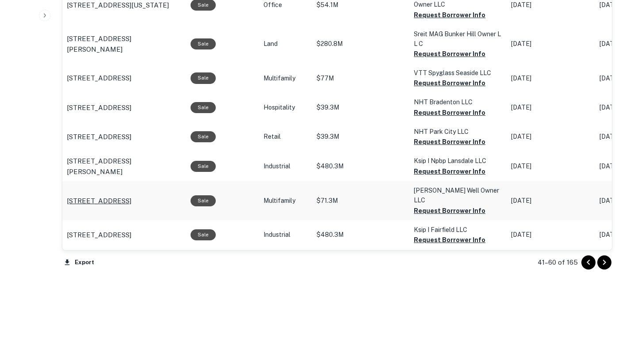
click at [131, 206] on p "[STREET_ADDRESS]" at bounding box center [99, 201] width 65 height 11
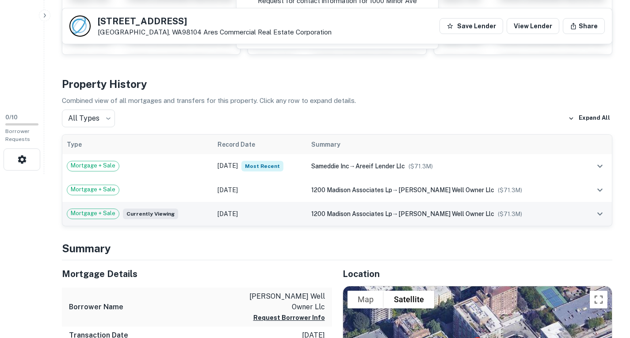
scroll to position [165, 0]
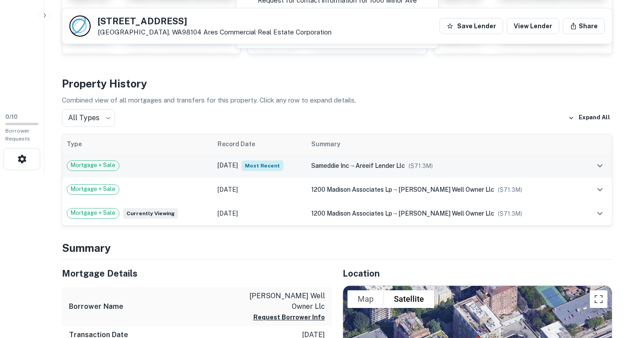
click at [392, 166] on span "areeif lender llc" at bounding box center [381, 165] width 50 height 7
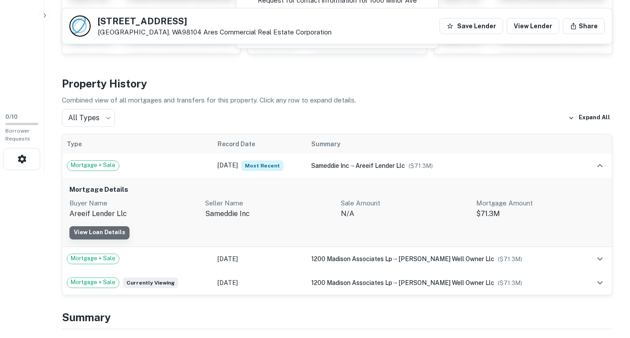
click at [111, 231] on link "View Loan Details" at bounding box center [99, 232] width 60 height 13
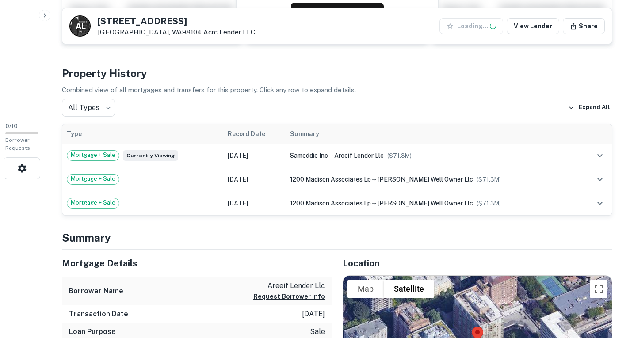
scroll to position [157, 0]
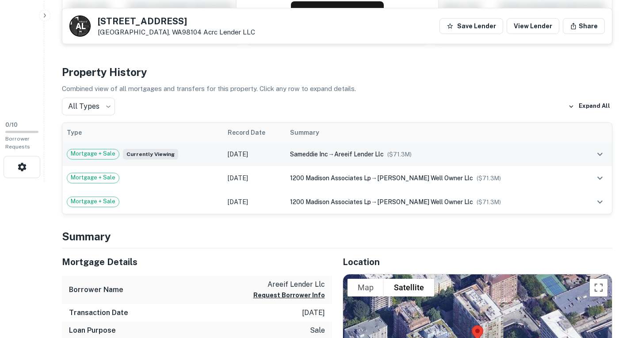
click at [345, 153] on div "sameddie inc → areeif lender llc ($ 71.3M )" at bounding box center [433, 154] width 286 height 10
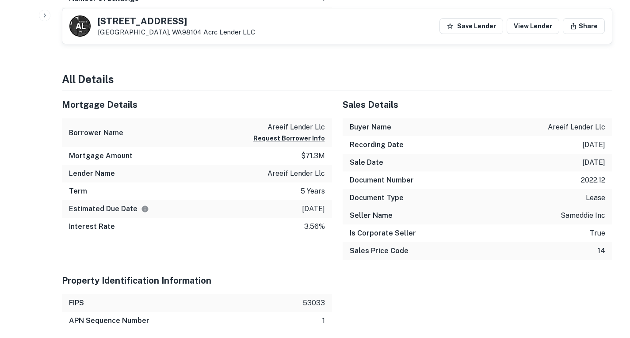
scroll to position [725, 0]
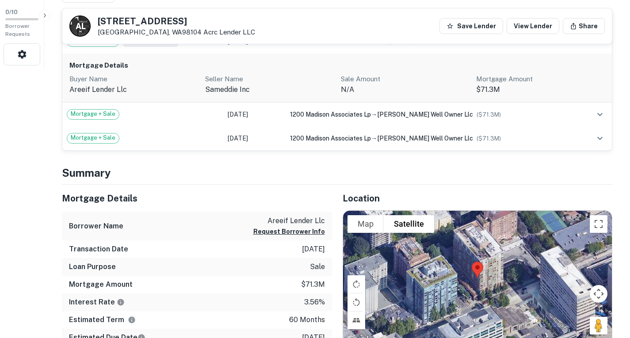
scroll to position [272, 0]
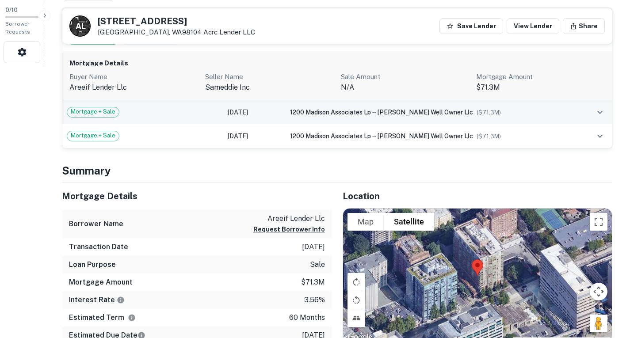
click at [81, 114] on span "Mortgage + Sale" at bounding box center [93, 111] width 52 height 9
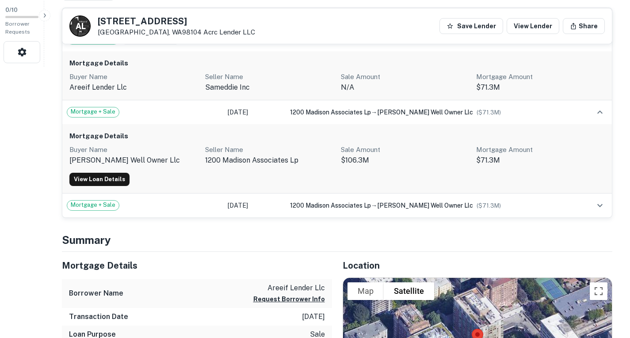
click at [353, 163] on p "$106.3M" at bounding box center [405, 160] width 129 height 11
click at [498, 158] on p "$71.3M" at bounding box center [540, 160] width 129 height 11
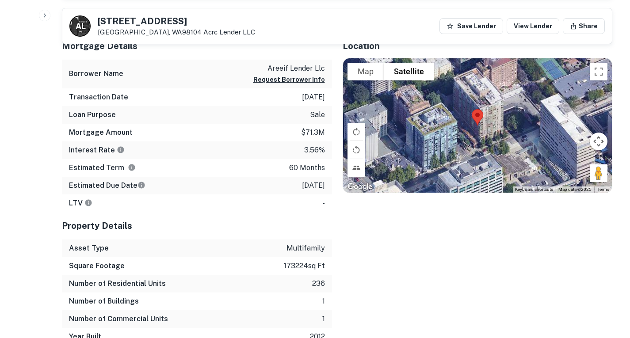
scroll to position [491, 0]
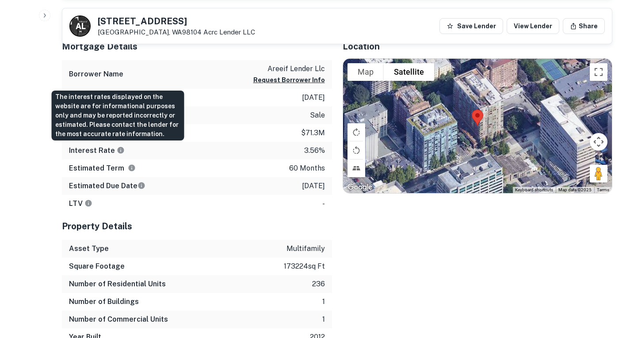
click at [118, 151] on icon "The interest rates displayed on the website are for informational purposes only…" at bounding box center [121, 150] width 7 height 7
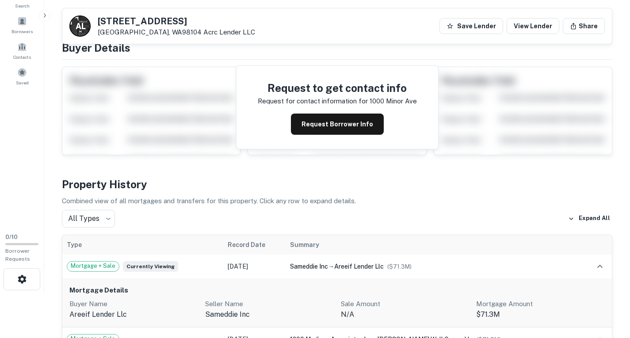
scroll to position [0, 0]
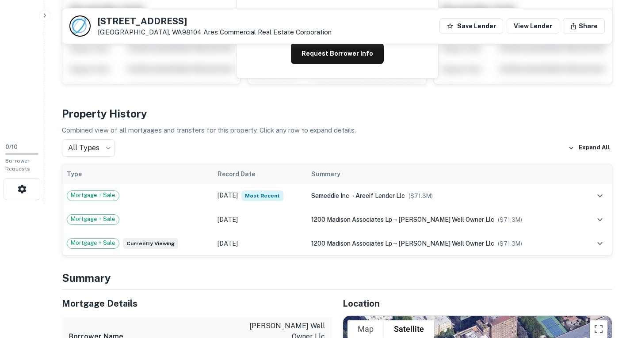
scroll to position [134, 0]
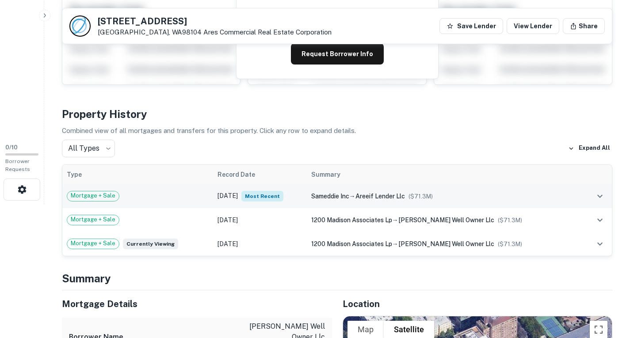
click at [272, 196] on span "Most Recent" at bounding box center [262, 196] width 42 height 11
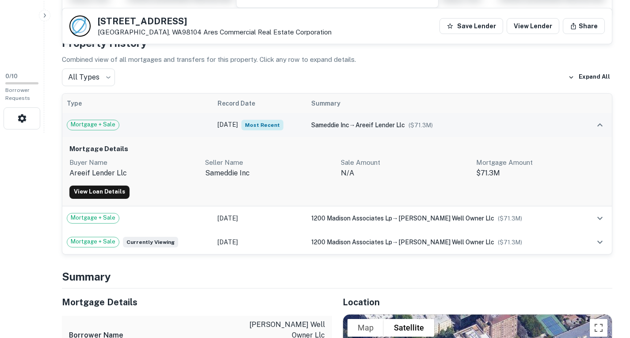
scroll to position [207, 0]
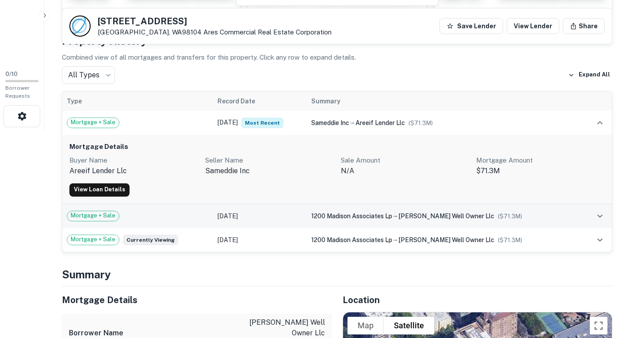
click at [269, 222] on td "[DATE]" at bounding box center [260, 216] width 94 height 24
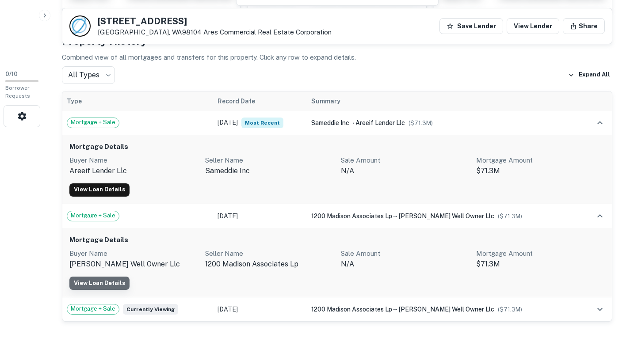
click at [114, 284] on link "View Loan Details" at bounding box center [99, 283] width 60 height 13
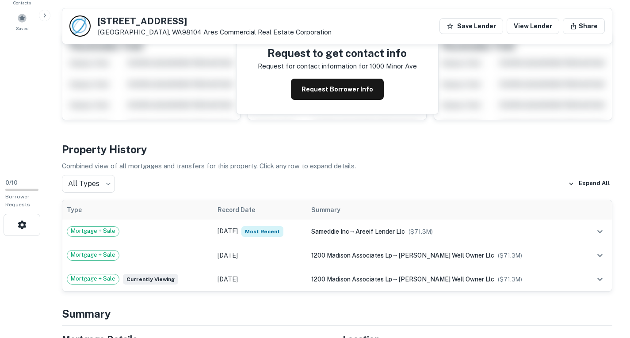
scroll to position [99, 0]
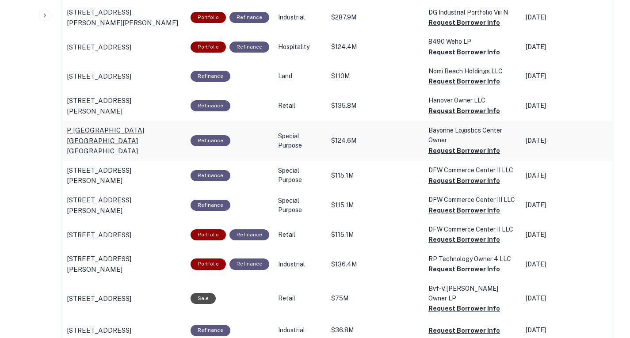
click at [162, 125] on p "P [GEOGRAPHIC_DATA] [GEOGRAPHIC_DATA] [GEOGRAPHIC_DATA]" at bounding box center [124, 140] width 115 height 31
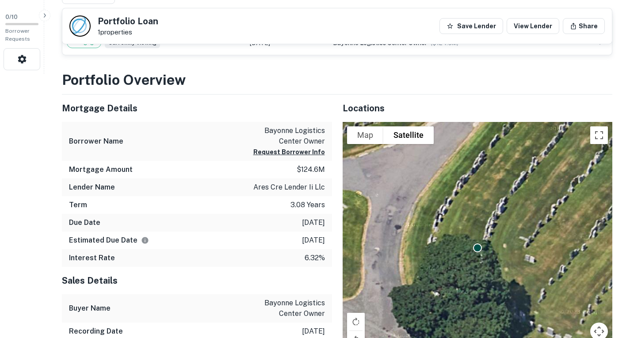
scroll to position [264, 0]
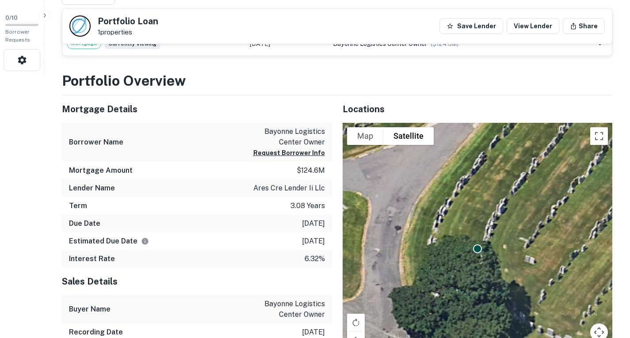
click at [53, 165] on div "Mortgage Details Borrower Name bayonne logistics center owner Request Borrower …" at bounding box center [191, 240] width 281 height 289
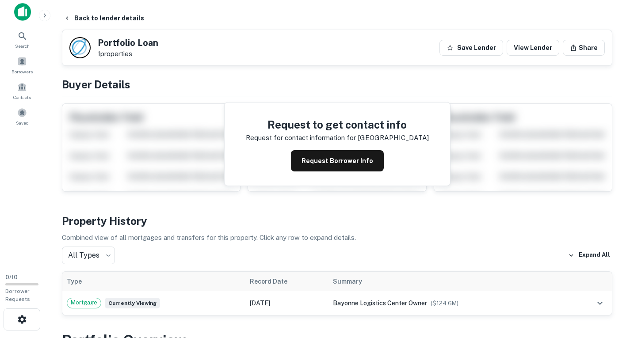
scroll to position [0, 0]
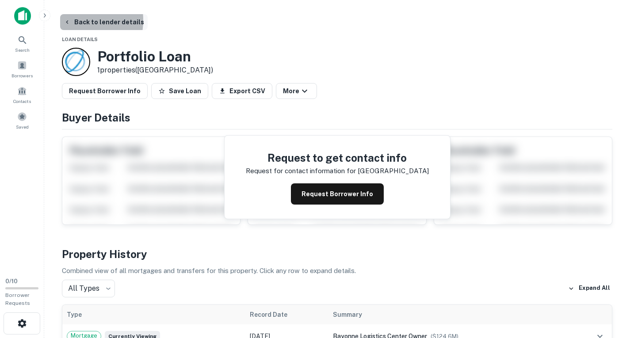
click at [72, 20] on button "Back to lender details" at bounding box center [104, 22] width 88 height 16
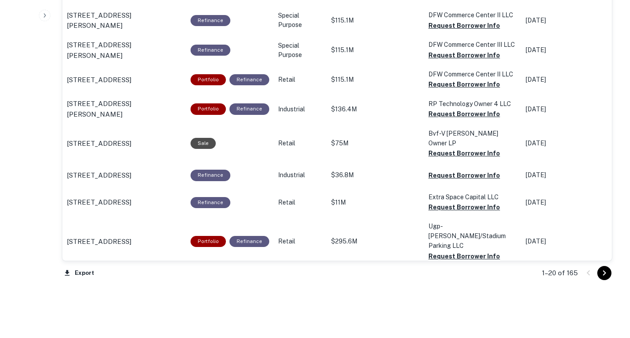
scroll to position [946, 0]
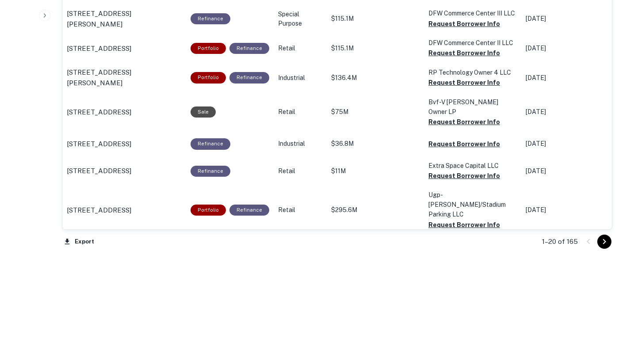
click at [607, 239] on icon "Go to next page" at bounding box center [604, 242] width 11 height 11
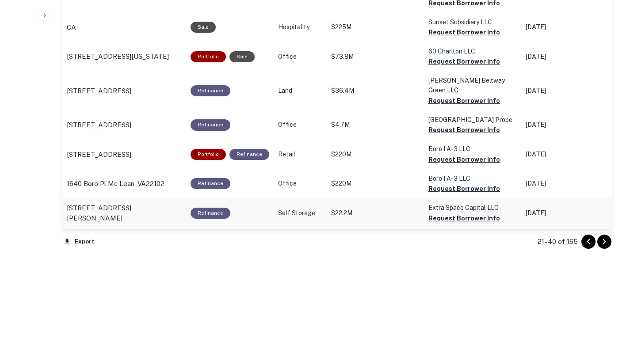
scroll to position [944, 0]
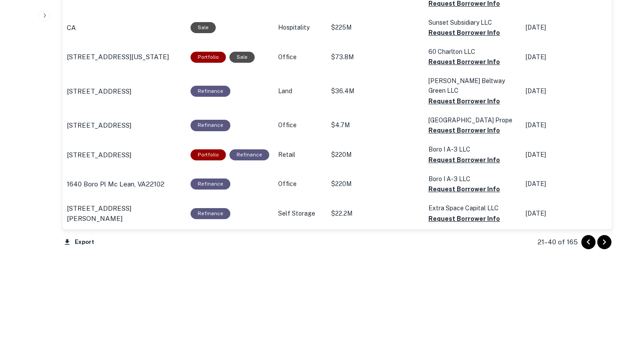
click at [131, 238] on p "3400 Paradise Rd Las Vegas, NV89169" at bounding box center [99, 243] width 65 height 11
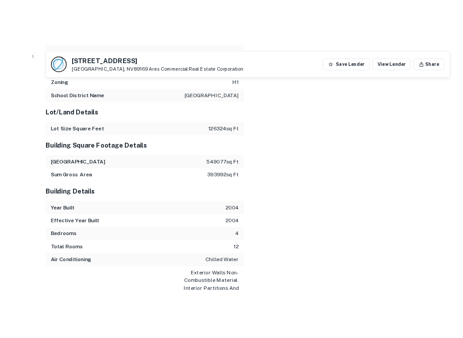
scroll to position [1215, 0]
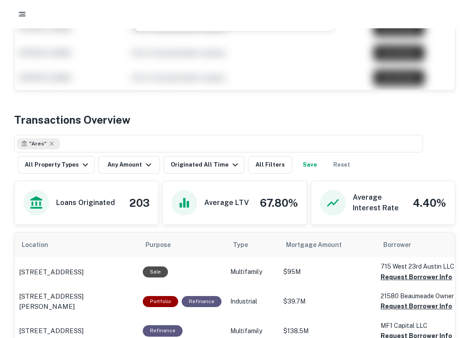
scroll to position [315, 0]
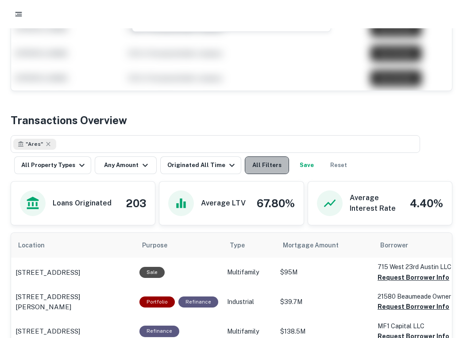
click at [257, 168] on button "All Filters" at bounding box center [267, 166] width 44 height 18
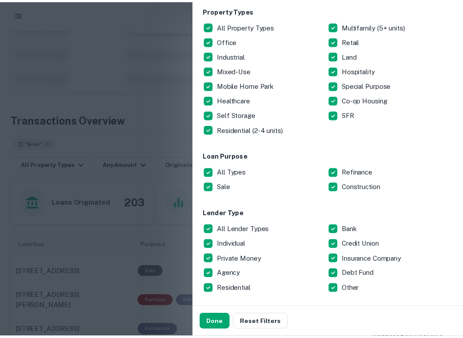
scroll to position [139, 0]
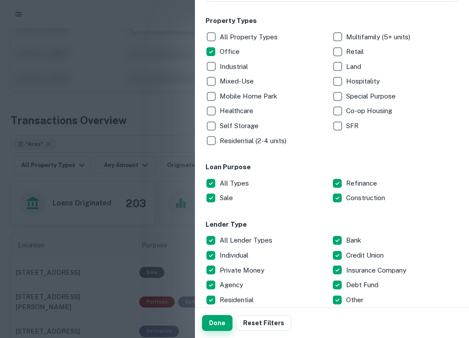
click at [226, 324] on button "Done" at bounding box center [217, 323] width 31 height 16
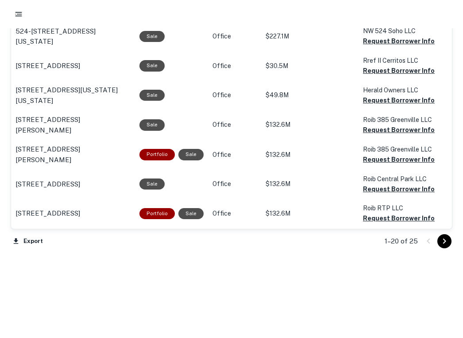
scroll to position [972, 0]
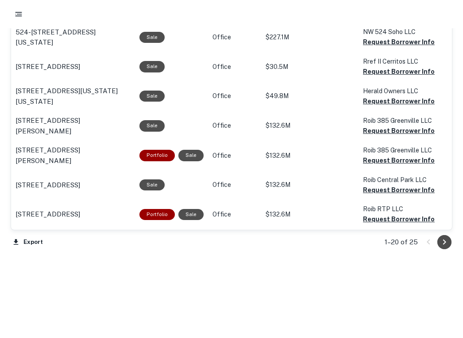
click at [442, 243] on icon "Go to next page" at bounding box center [444, 242] width 11 height 11
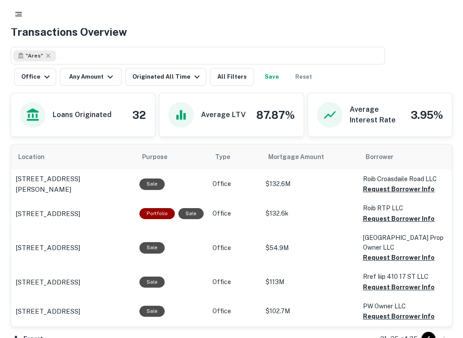
scroll to position [502, 0]
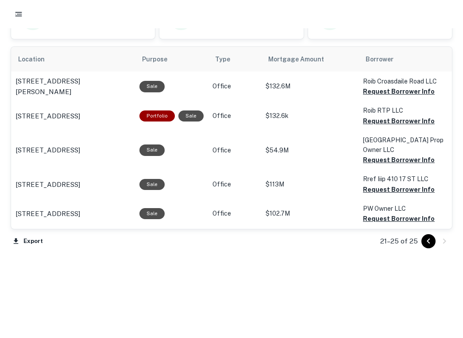
click at [428, 245] on icon "Go to previous page" at bounding box center [428, 241] width 11 height 11
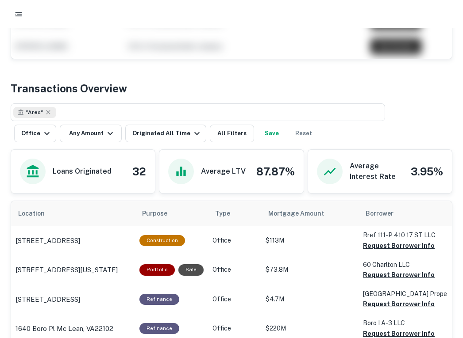
scroll to position [358, 0]
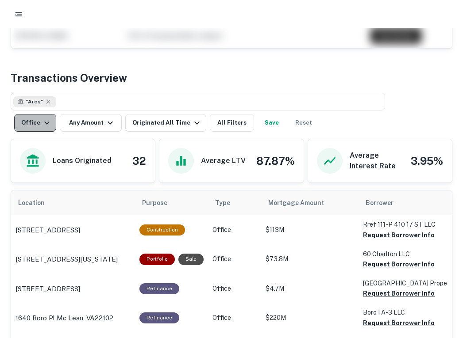
click at [46, 121] on icon "button" at bounding box center [47, 123] width 11 height 11
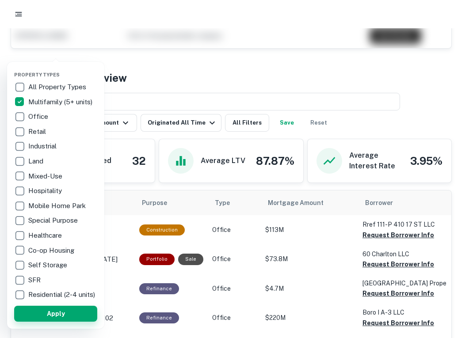
click at [37, 318] on button "Apply" at bounding box center [55, 314] width 83 height 16
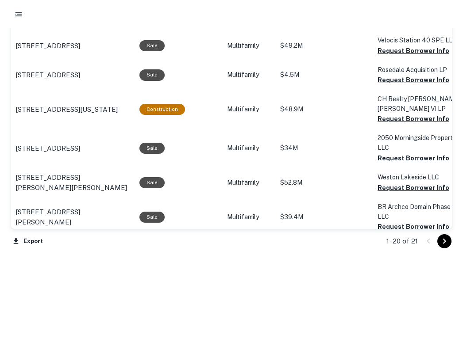
scroll to position [992, 0]
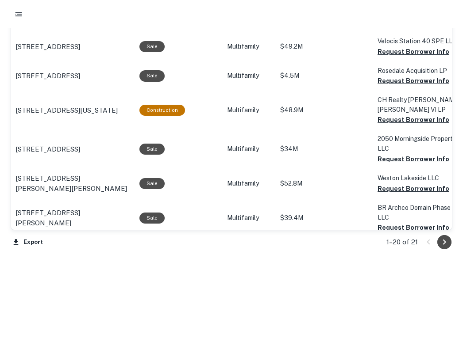
click at [447, 240] on icon "Go to next page" at bounding box center [444, 242] width 11 height 11
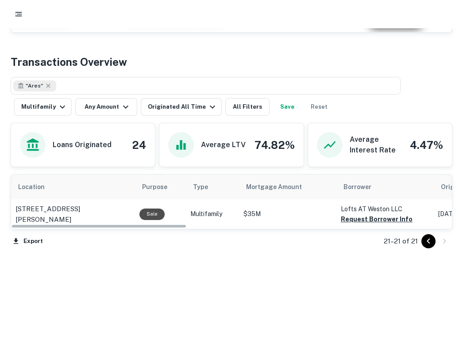
scroll to position [374, 0]
click at [429, 240] on icon "Go to previous page" at bounding box center [427, 241] width 3 height 5
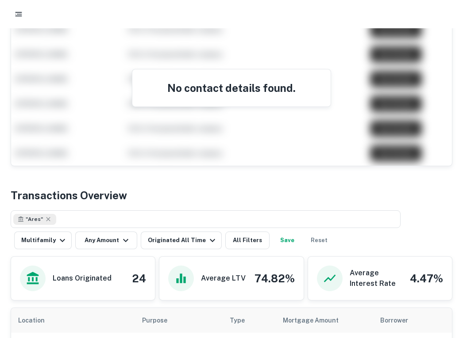
scroll to position [240, 0]
click at [64, 238] on icon "button" at bounding box center [62, 241] width 11 height 11
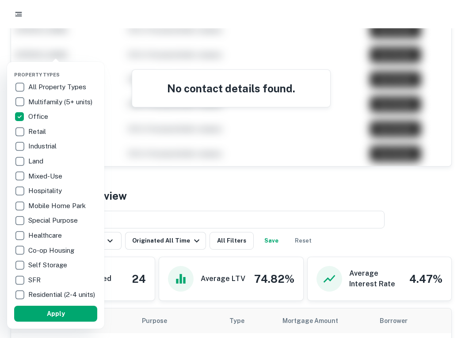
click at [46, 322] on button "Apply" at bounding box center [55, 314] width 83 height 16
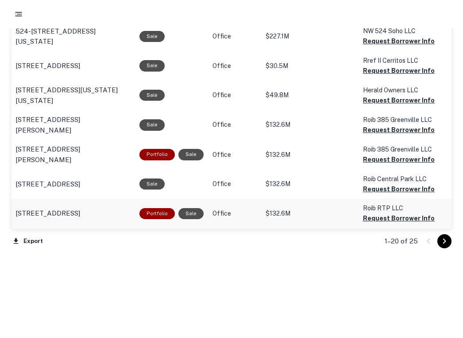
scroll to position [970, 0]
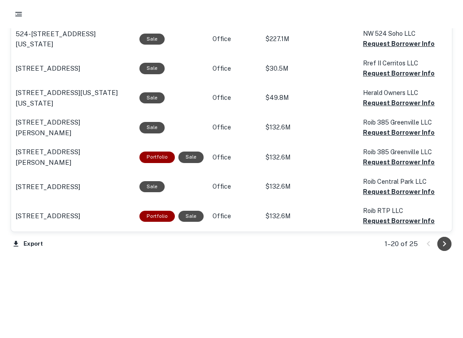
click at [447, 245] on icon "Go to next page" at bounding box center [444, 244] width 11 height 11
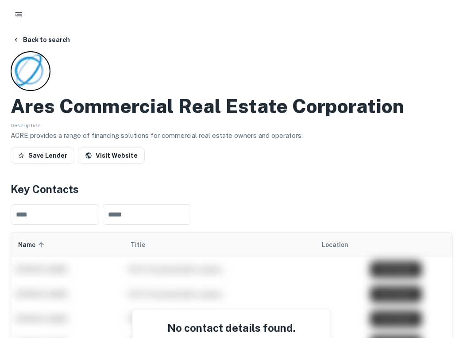
scroll to position [242, 0]
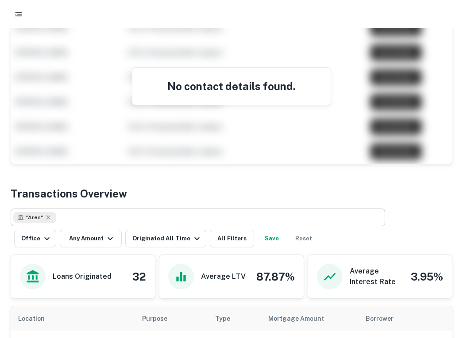
click at [48, 222] on div "" Ares "" at bounding box center [34, 217] width 43 height 11
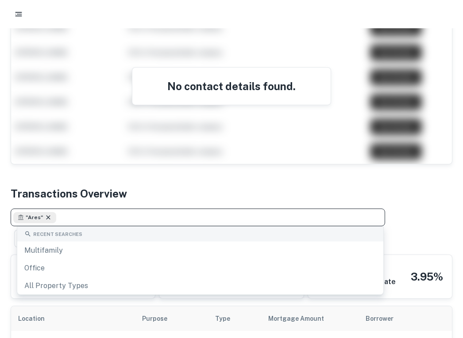
click at [46, 215] on icon at bounding box center [48, 217] width 7 height 7
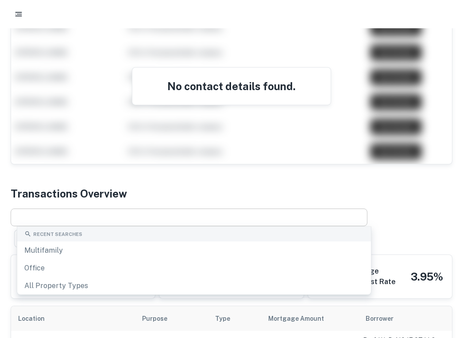
click at [165, 189] on div "Transactions Overview" at bounding box center [231, 194] width 441 height 16
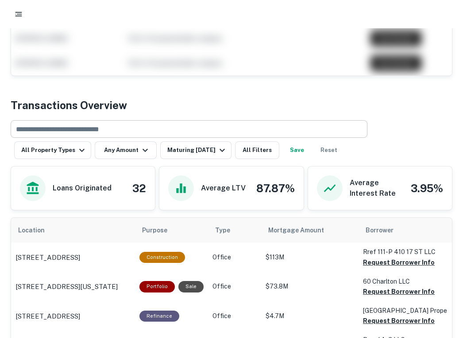
scroll to position [330, 0]
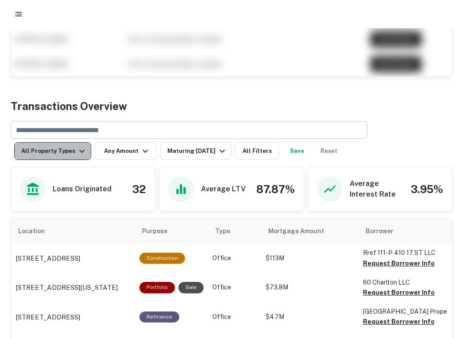
click at [79, 152] on icon "button" at bounding box center [81, 151] width 5 height 3
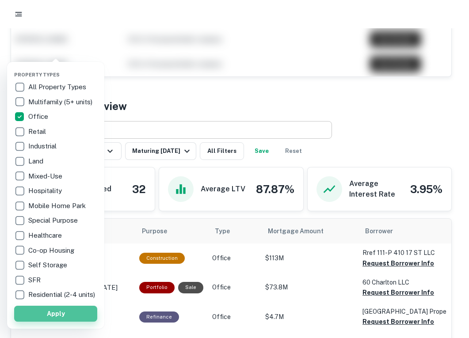
click at [43, 322] on button "Apply" at bounding box center [55, 314] width 83 height 16
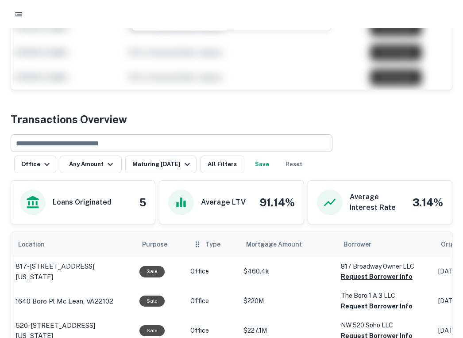
scroll to position [322, 0]
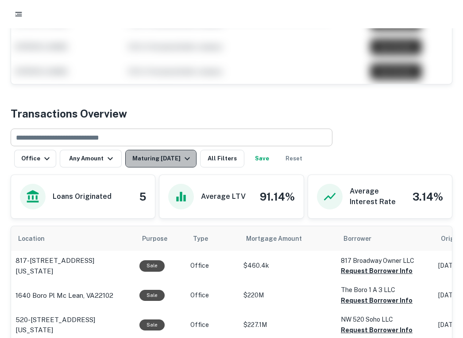
click at [186, 160] on icon "button" at bounding box center [186, 158] width 5 height 3
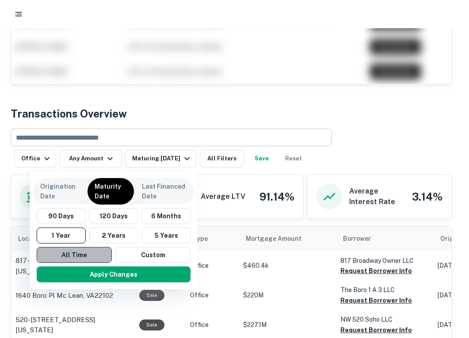
click at [71, 253] on button "All Time" at bounding box center [74, 255] width 75 height 16
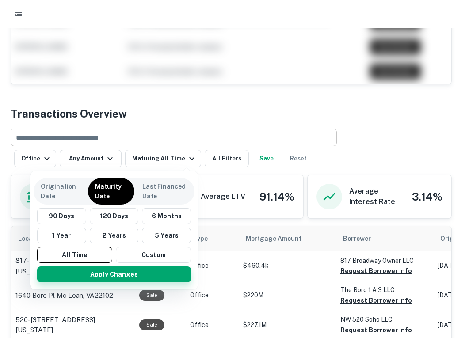
click at [101, 274] on button "Apply Changes" at bounding box center [114, 275] width 154 height 16
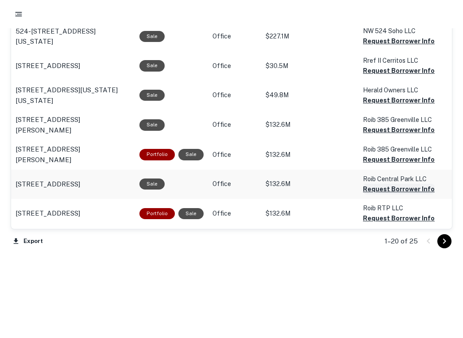
scroll to position [971, 0]
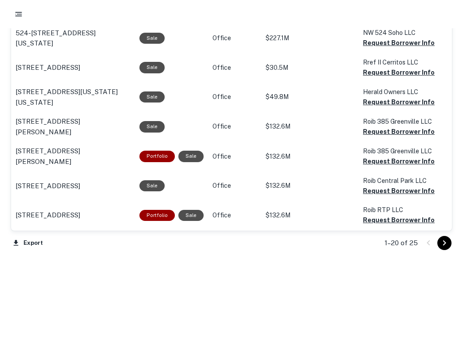
click at [442, 241] on icon "Go to next page" at bounding box center [444, 243] width 11 height 11
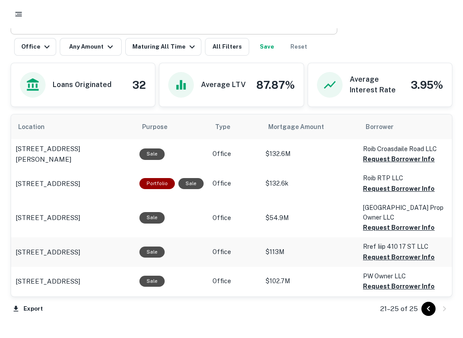
scroll to position [484, 0]
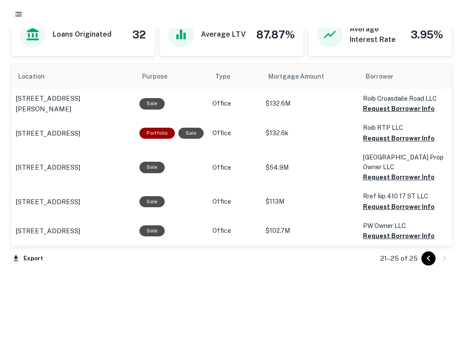
click at [429, 257] on icon "Go to previous page" at bounding box center [428, 258] width 11 height 11
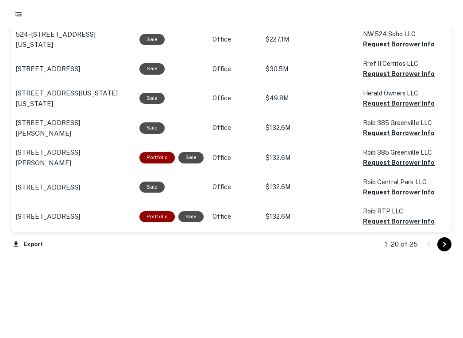
scroll to position [973, 0]
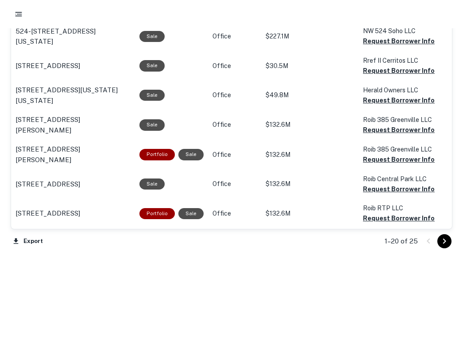
click at [427, 241] on div at bounding box center [436, 241] width 30 height 14
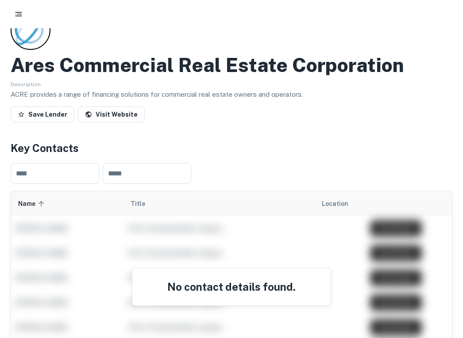
scroll to position [0, 0]
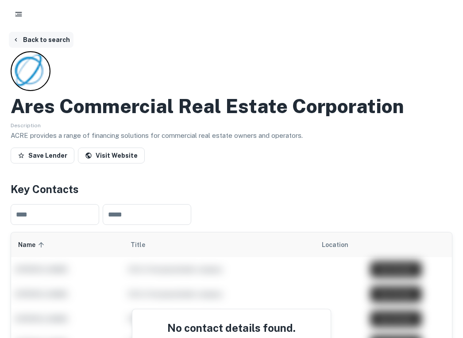
click at [43, 38] on button "Back to search" at bounding box center [41, 40] width 65 height 16
click at [27, 40] on button "Back to search" at bounding box center [41, 40] width 65 height 16
click at [51, 37] on button "Back to search" at bounding box center [41, 40] width 65 height 16
click at [51, 42] on button "Back to search" at bounding box center [41, 40] width 65 height 16
click at [49, 36] on button "Back to search" at bounding box center [41, 40] width 65 height 16
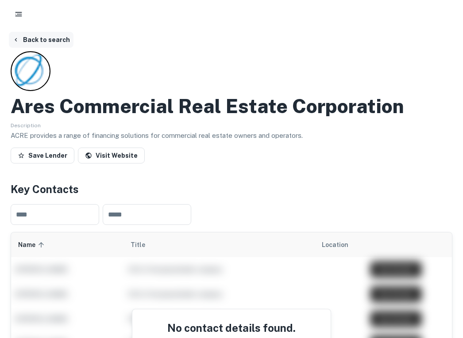
click at [45, 36] on button "Back to search" at bounding box center [41, 40] width 65 height 16
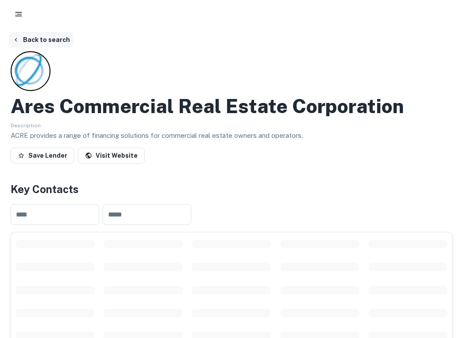
click at [40, 41] on button "Back to search" at bounding box center [41, 40] width 65 height 16
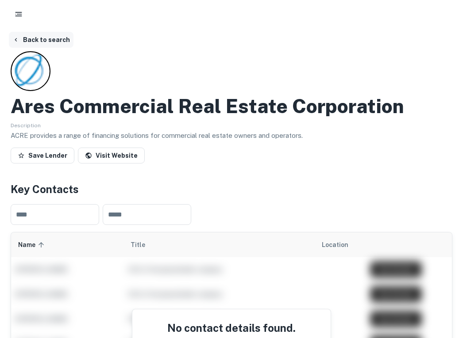
click at [28, 39] on button "Back to search" at bounding box center [41, 40] width 65 height 16
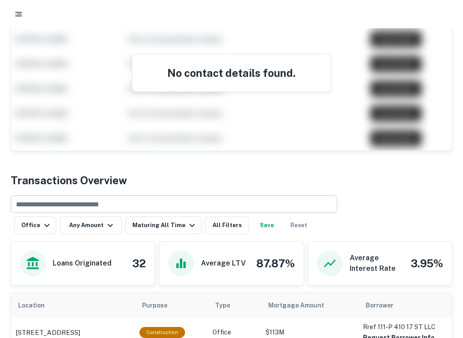
scroll to position [226, 0]
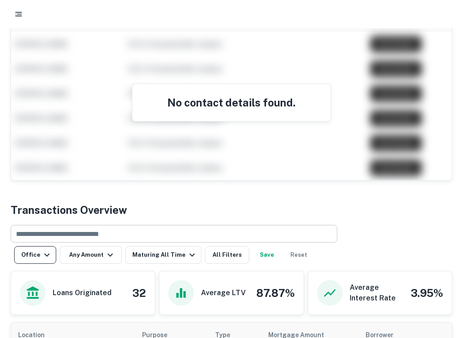
click at [45, 256] on icon "button" at bounding box center [46, 255] width 5 height 3
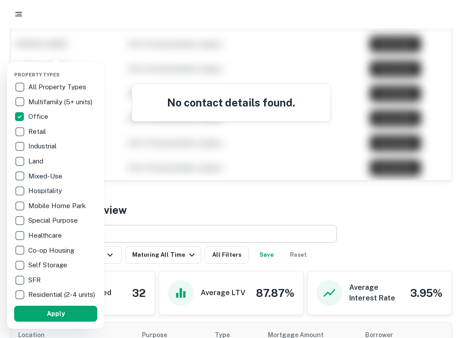
click at [49, 86] on p "All Property Types" at bounding box center [58, 87] width 60 height 11
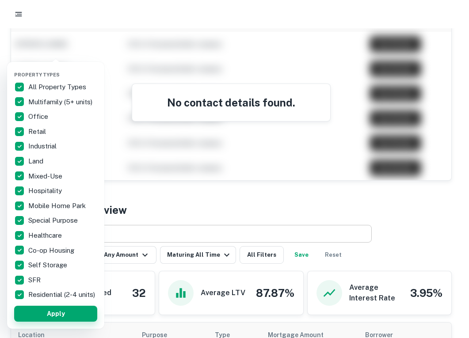
click at [51, 320] on button "Apply" at bounding box center [55, 314] width 83 height 16
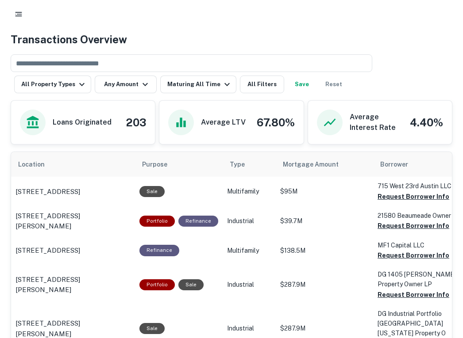
scroll to position [396, 0]
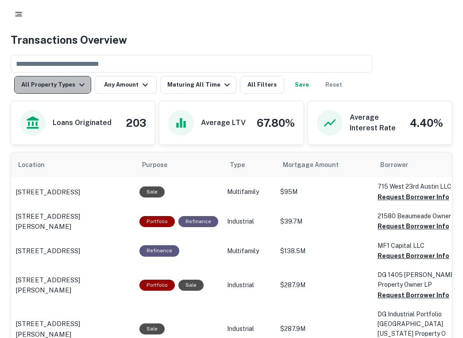
click at [80, 84] on icon "button" at bounding box center [81, 85] width 5 height 3
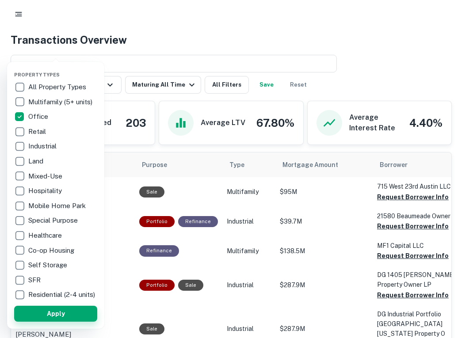
click at [60, 315] on button "Apply" at bounding box center [55, 314] width 83 height 16
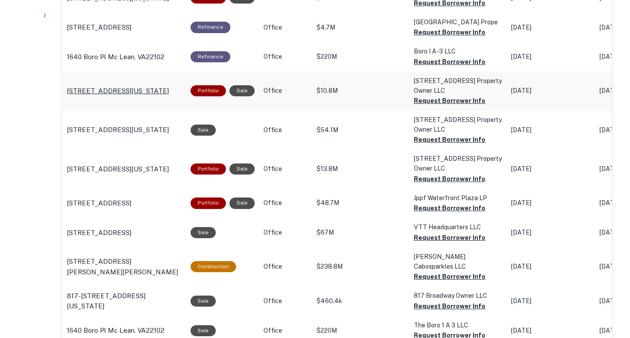
click at [126, 96] on p "309 E 94th St New York, NY10128" at bounding box center [118, 91] width 102 height 11
click at [126, 135] on p "309 E 94th St New York, NY10128" at bounding box center [118, 130] width 102 height 11
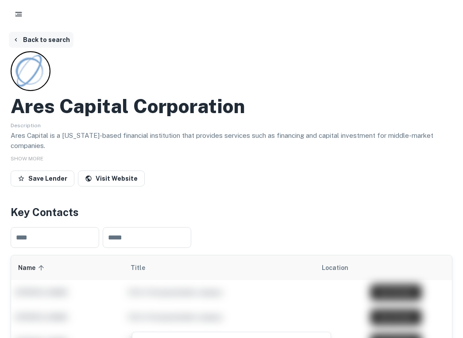
click at [50, 40] on button "Back to search" at bounding box center [41, 40] width 65 height 16
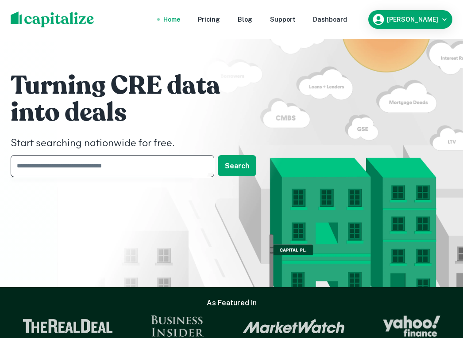
click at [51, 162] on input "text" at bounding box center [109, 166] width 197 height 22
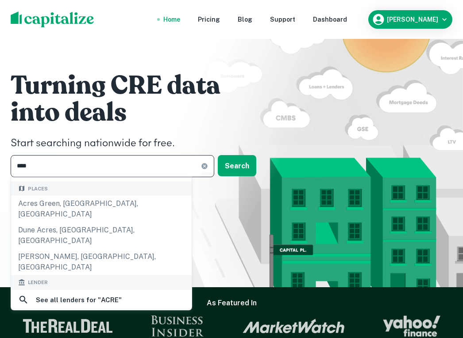
scroll to position [69, 0]
type input "****"
click at [41, 314] on div "acre" at bounding box center [45, 320] width 16 height 13
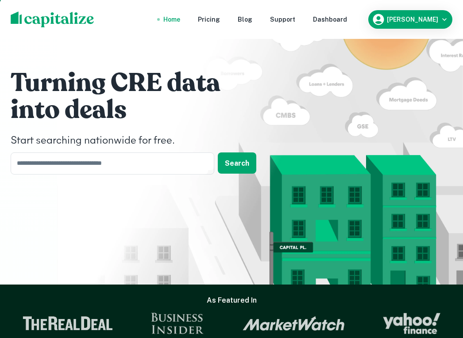
scroll to position [7, 0]
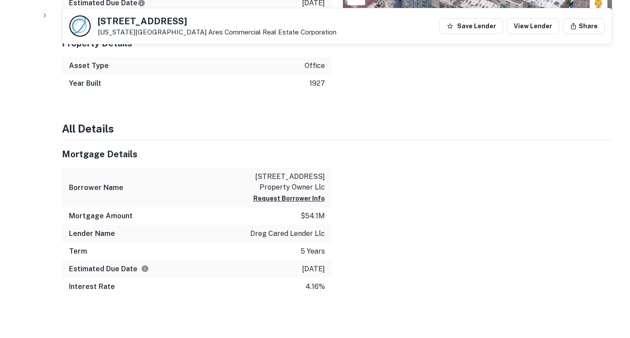
scroll to position [612, 0]
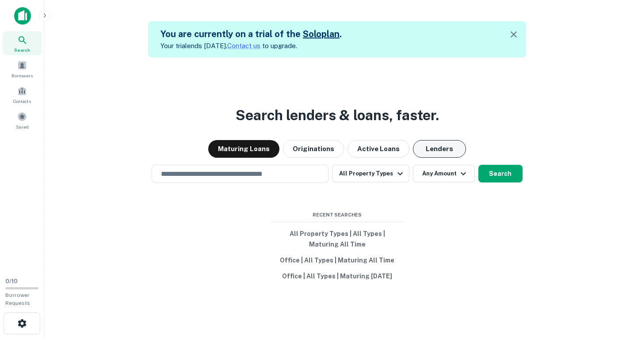
click at [434, 152] on button "Lenders" at bounding box center [439, 149] width 53 height 18
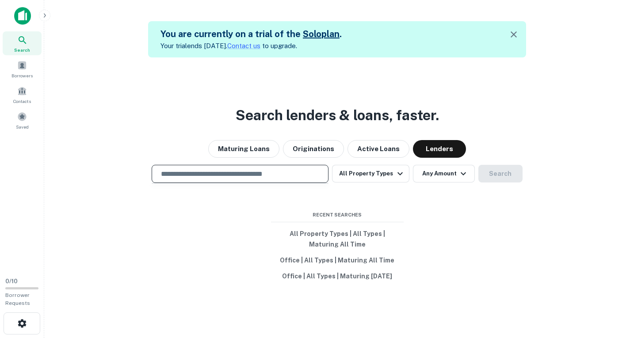
click at [247, 170] on input "text" at bounding box center [240, 174] width 169 height 10
type input "*"
type input "******"
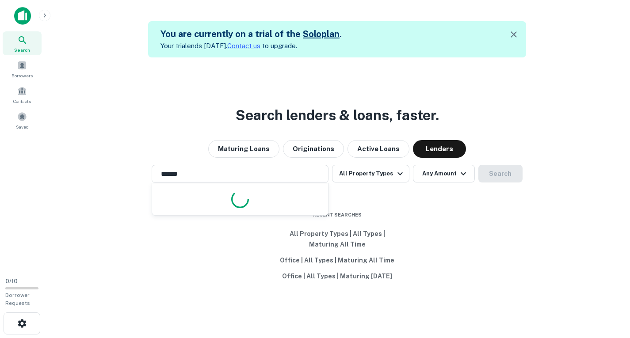
click at [186, 147] on div "Maturing Loans Originations Active Loans Lenders" at bounding box center [337, 149] width 572 height 18
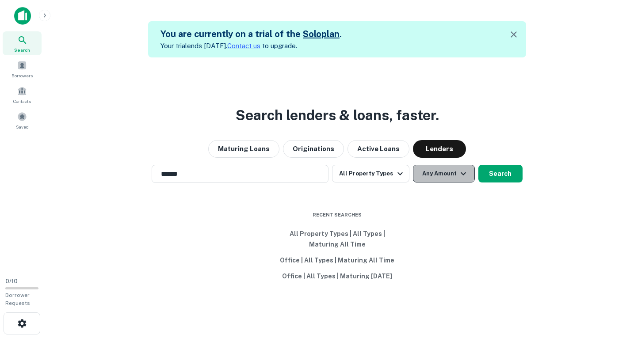
click at [464, 171] on icon "button" at bounding box center [463, 174] width 11 height 11
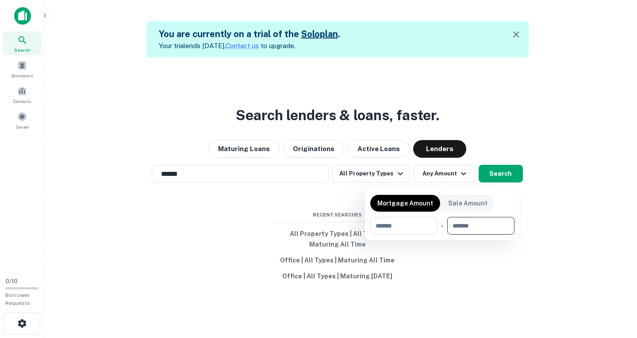
click at [468, 223] on input "number" at bounding box center [477, 226] width 61 height 18
type input "*******"
click at [502, 173] on div at bounding box center [318, 169] width 637 height 338
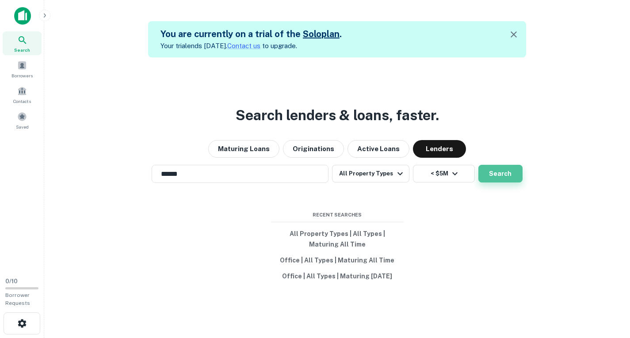
click at [498, 175] on button "Search" at bounding box center [501, 174] width 44 height 18
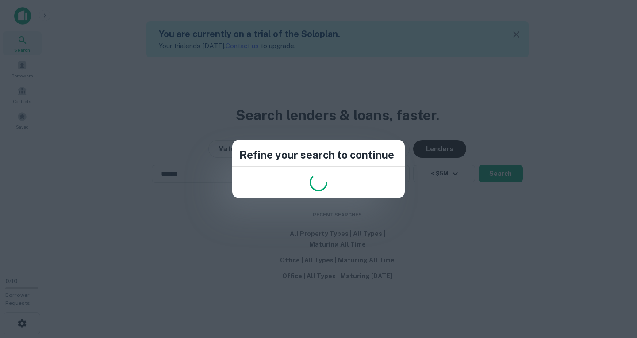
click at [485, 142] on div "Refine your search to continue" at bounding box center [318, 169] width 637 height 338
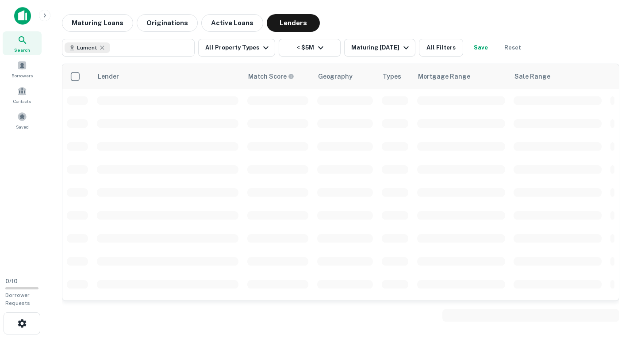
click at [450, 155] on td at bounding box center [461, 146] width 97 height 23
click at [403, 41] on button "Maturing [DATE]" at bounding box center [379, 48] width 71 height 18
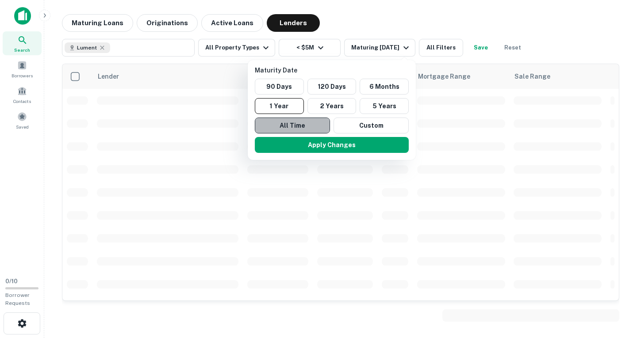
click at [303, 126] on button "All Time" at bounding box center [292, 126] width 75 height 16
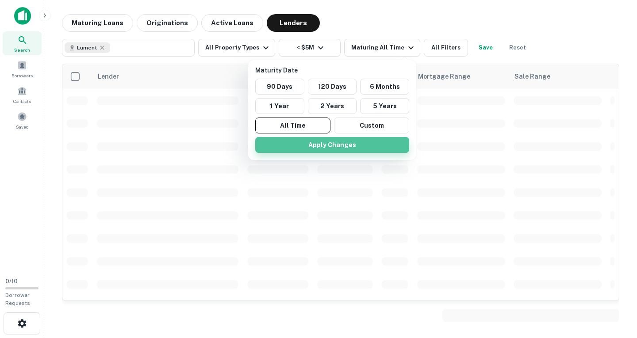
click at [303, 138] on button "Apply Changes" at bounding box center [332, 145] width 154 height 16
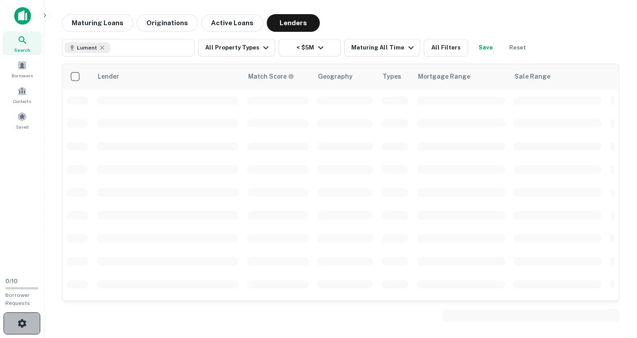
click at [21, 322] on icon "button" at bounding box center [22, 323] width 8 height 8
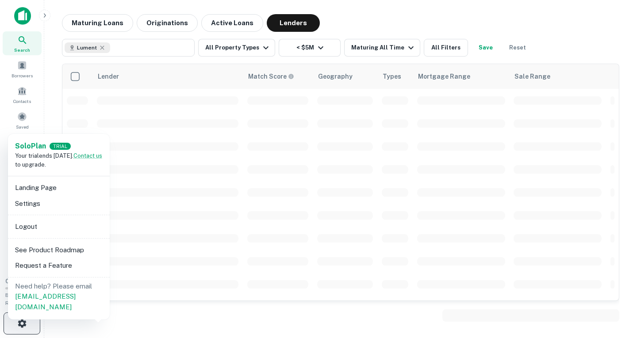
click at [21, 322] on div at bounding box center [318, 169] width 637 height 338
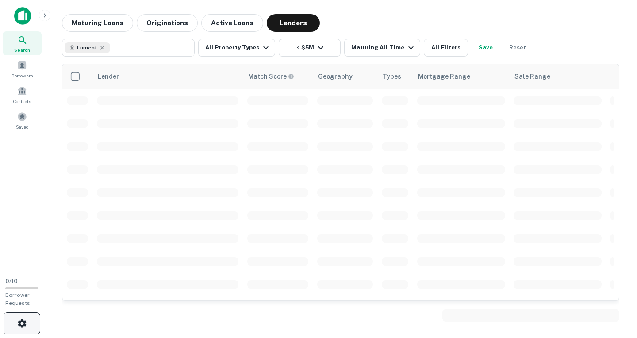
click at [21, 322] on div at bounding box center [318, 169] width 637 height 338
click at [21, 322] on icon "button" at bounding box center [22, 323] width 8 height 8
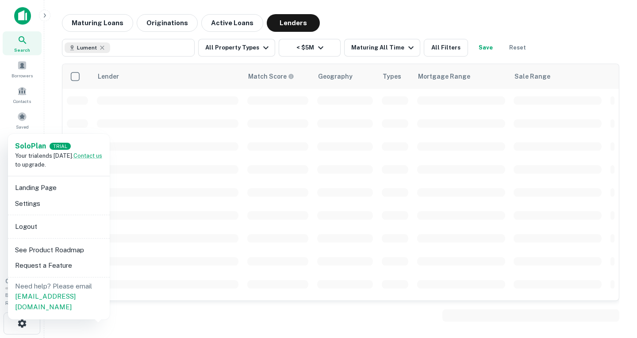
click at [233, 136] on div at bounding box center [318, 169] width 637 height 338
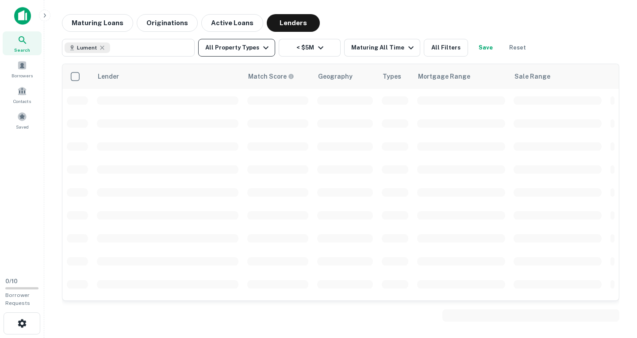
click at [253, 47] on button "All Property Types" at bounding box center [236, 48] width 77 height 18
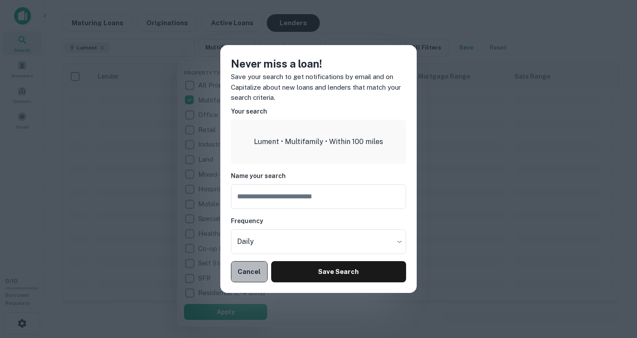
click at [248, 273] on button "Cancel" at bounding box center [249, 271] width 37 height 21
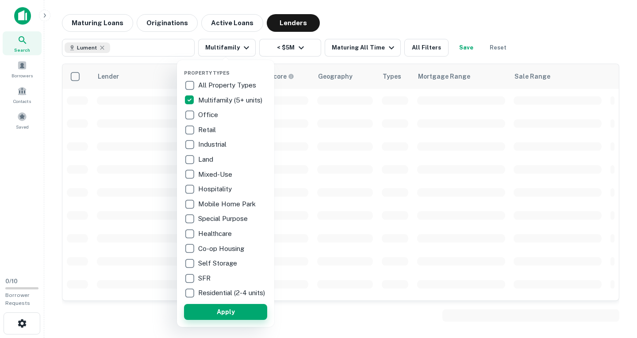
click at [227, 313] on button "Apply" at bounding box center [225, 312] width 83 height 16
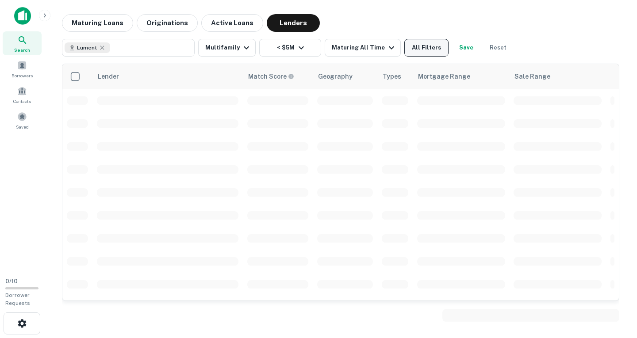
click at [425, 48] on button "All Filters" at bounding box center [426, 48] width 44 height 18
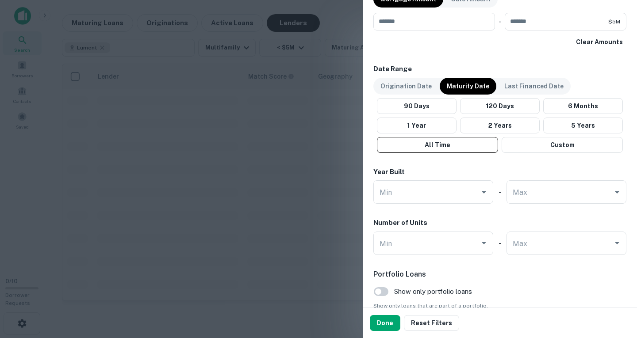
scroll to position [583, 0]
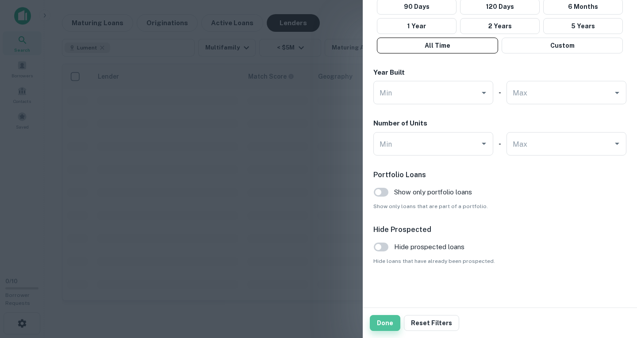
click at [387, 320] on button "Done" at bounding box center [385, 323] width 31 height 16
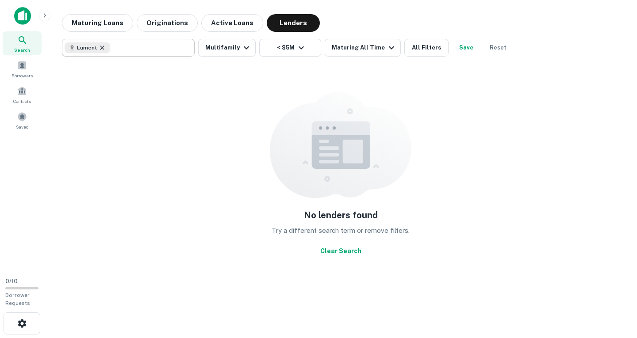
click at [99, 47] on icon at bounding box center [102, 47] width 7 height 7
type input "******"
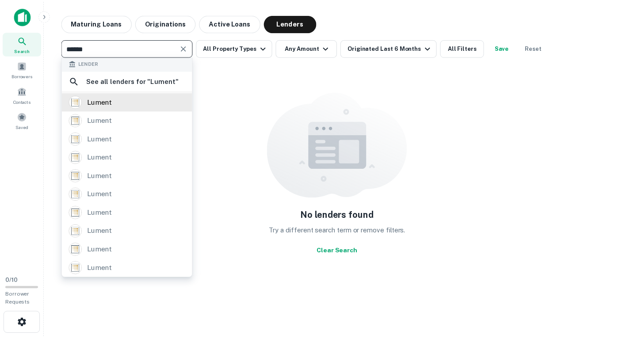
scroll to position [0, 0]
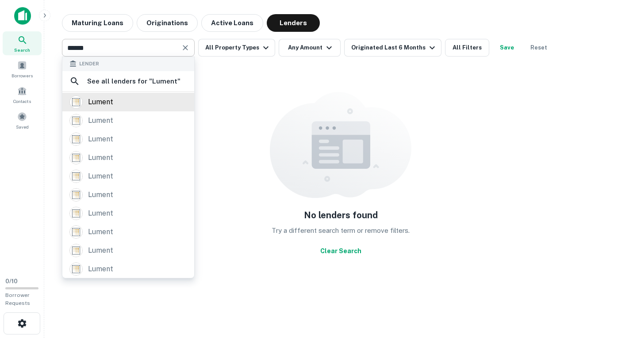
click at [101, 102] on div "lument" at bounding box center [100, 102] width 25 height 13
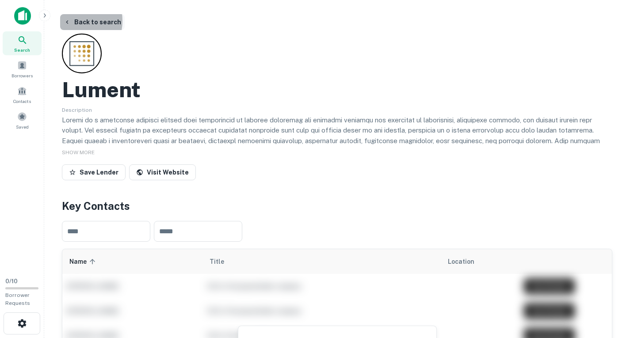
click at [69, 21] on icon "button" at bounding box center [67, 22] width 7 height 7
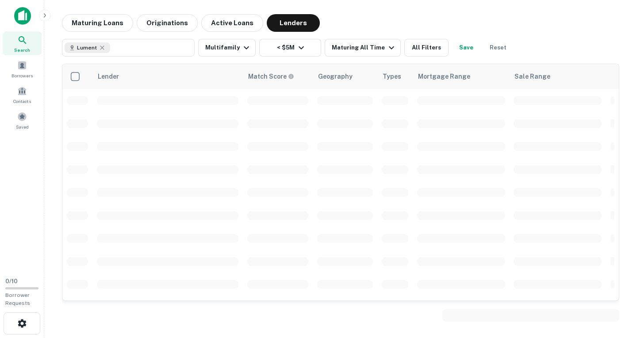
click at [179, 72] on div "Lender" at bounding box center [168, 76] width 140 height 11
click at [102, 47] on icon at bounding box center [102, 48] width 4 height 4
type input "******"
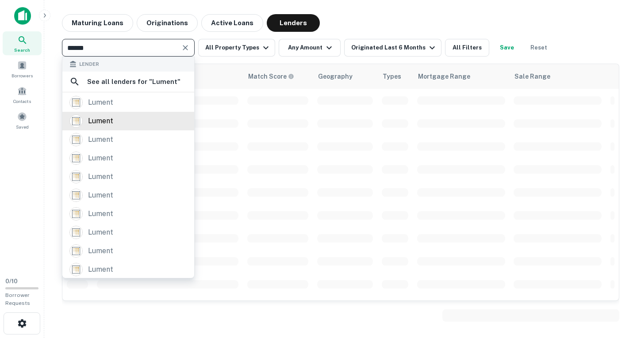
scroll to position [1, 0]
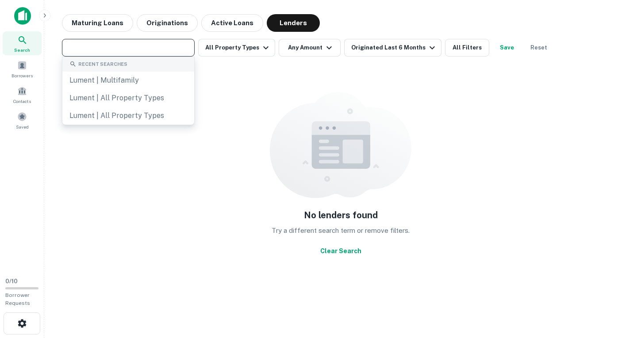
click at [120, 46] on input "text" at bounding box center [128, 48] width 126 height 12
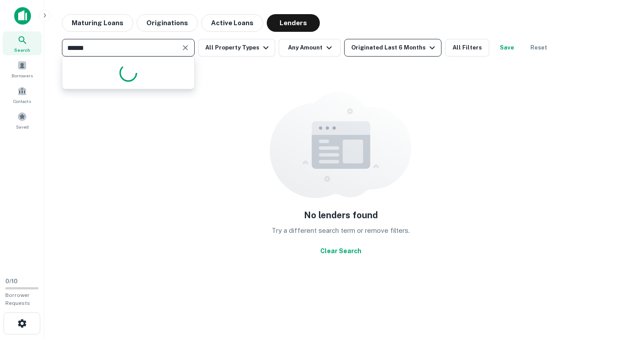
type input "******"
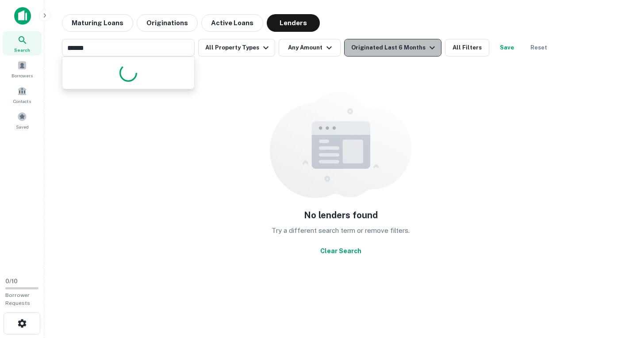
click at [394, 55] on button "Originated Last 6 Months" at bounding box center [392, 48] width 97 height 18
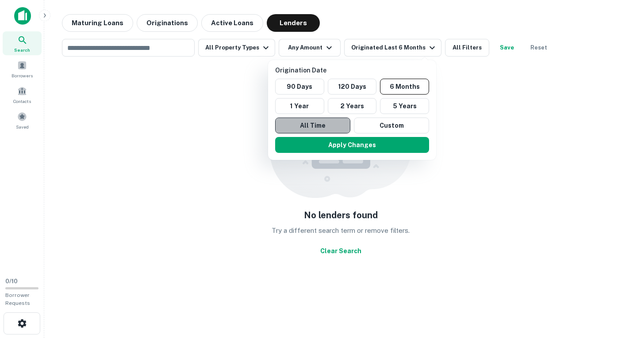
click at [315, 128] on button "All Time" at bounding box center [312, 126] width 75 height 16
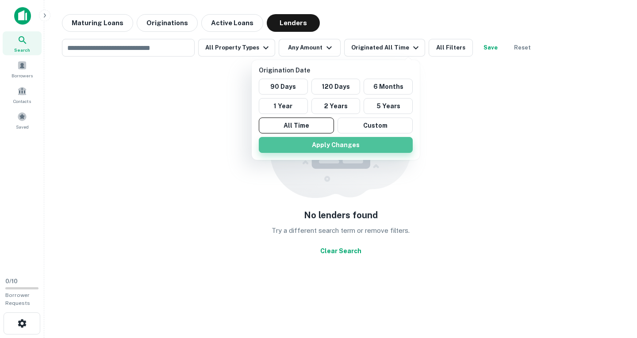
click at [316, 144] on button "Apply Changes" at bounding box center [336, 145] width 154 height 16
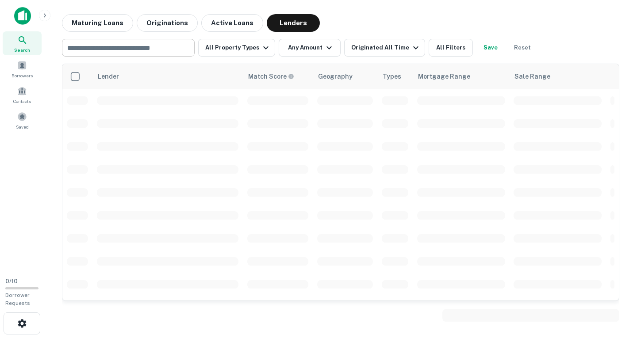
click at [134, 51] on input "text" at bounding box center [128, 48] width 126 height 12
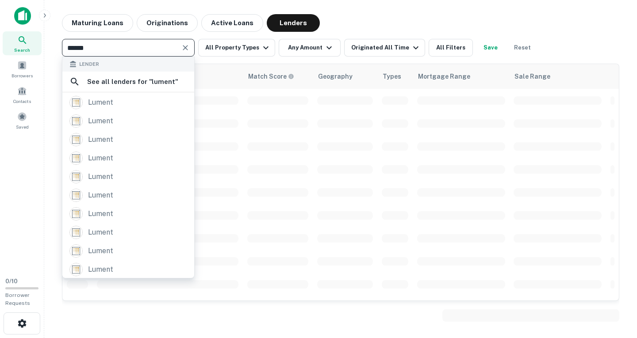
type input "******"
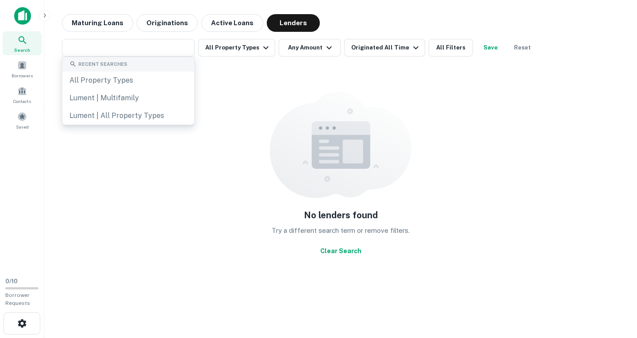
click at [172, 154] on div "No lenders found Try a different search term or remove filters. Clear Search" at bounding box center [340, 176] width 557 height 224
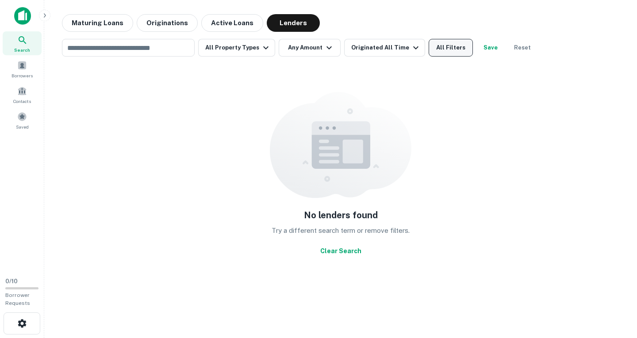
click at [439, 49] on button "All Filters" at bounding box center [451, 48] width 44 height 18
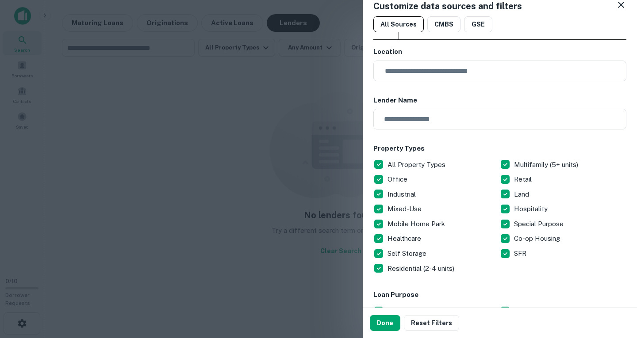
scroll to position [11, 0]
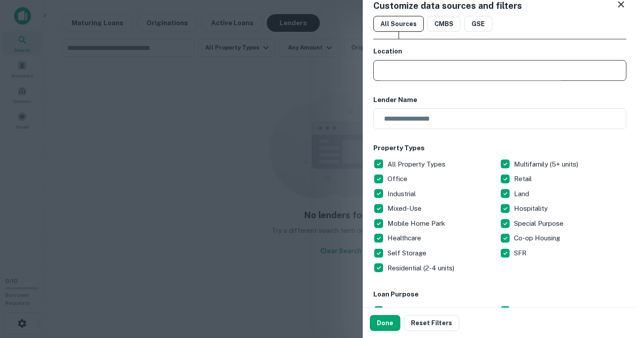
click at [473, 71] on input "text" at bounding box center [502, 70] width 247 height 21
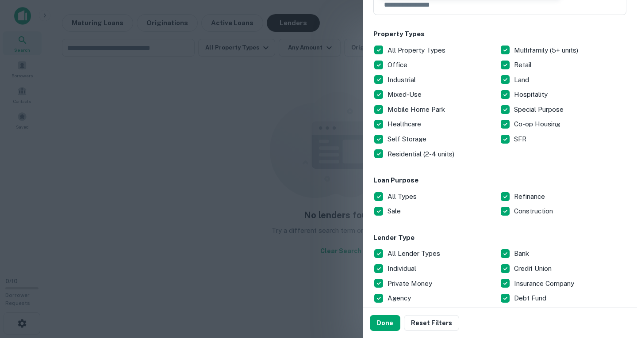
scroll to position [126, 0]
type input "********"
click at [172, 103] on div at bounding box center [318, 169] width 637 height 338
